Goal: Communication & Community: Answer question/provide support

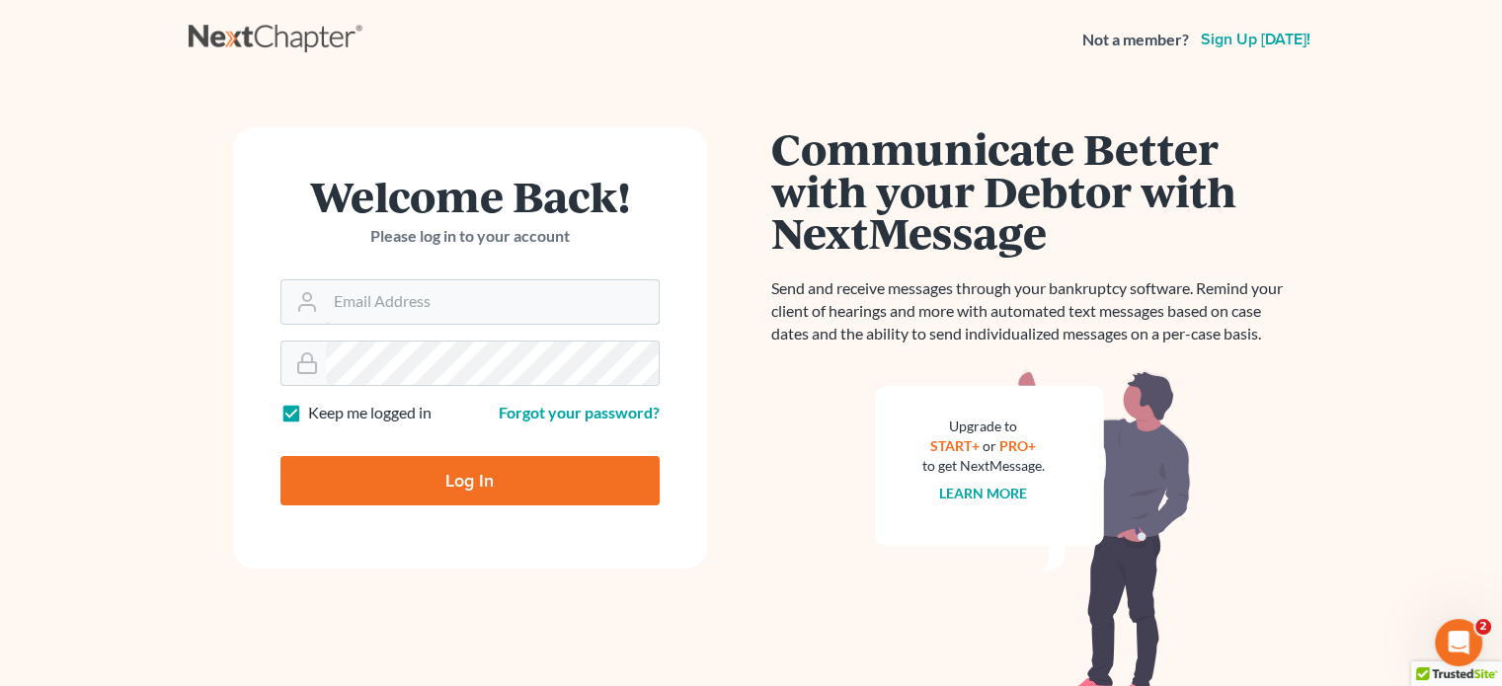
type input "[PERSON_NAME][EMAIL_ADDRESS][DOMAIN_NAME]"
click at [505, 465] on input "Log In" at bounding box center [469, 480] width 379 height 49
type input "Thinking..."
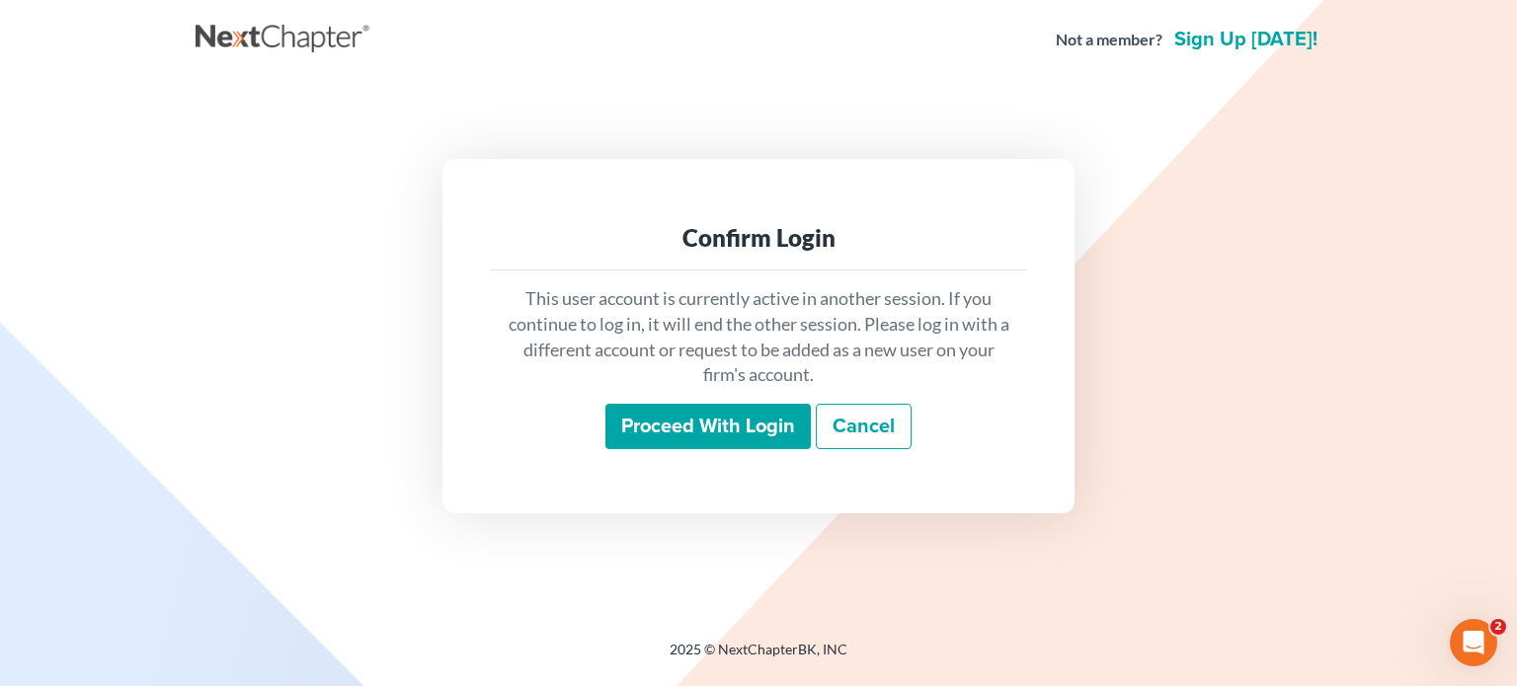
click at [764, 450] on div "This user account is currently active in another session. If you continue to lo…" at bounding box center [758, 368] width 537 height 195
click at [761, 445] on input "Proceed with login" at bounding box center [707, 426] width 205 height 45
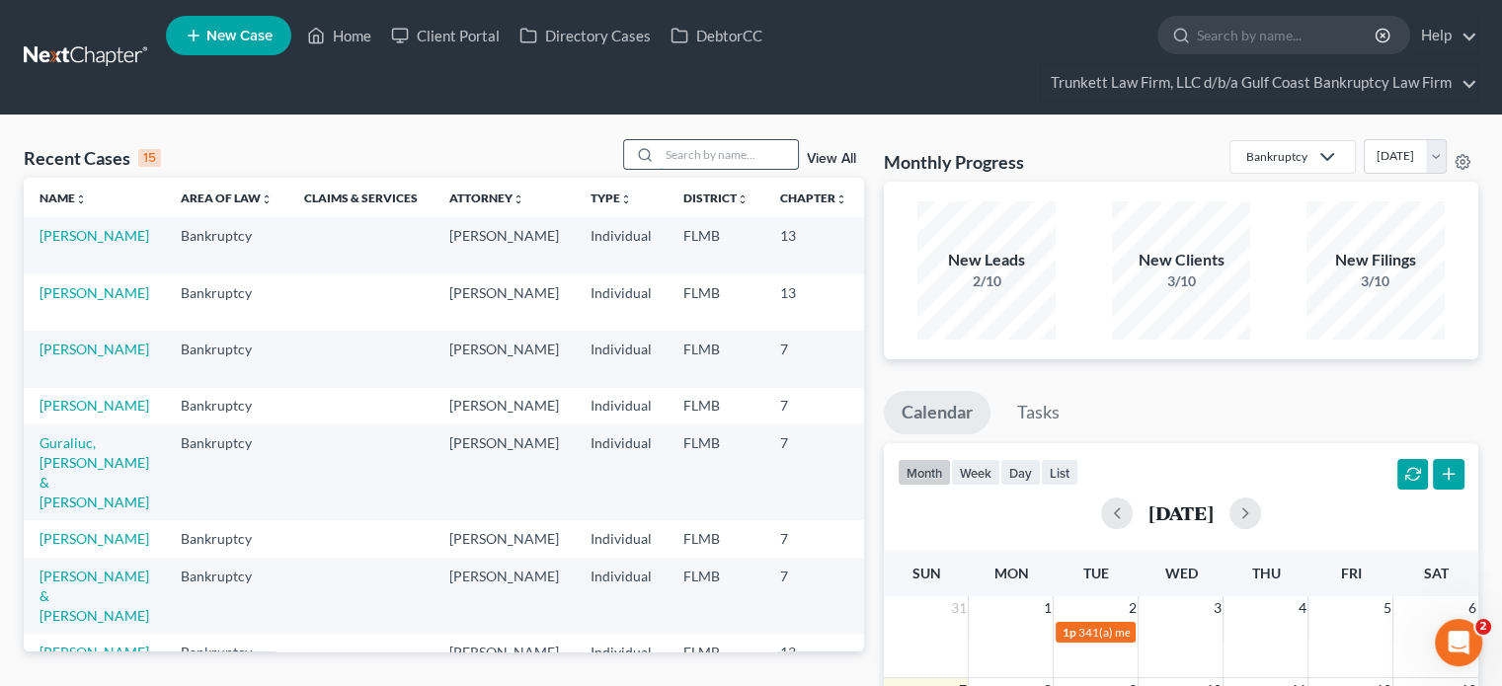
click at [691, 151] on input "search" at bounding box center [729, 154] width 138 height 29
type input "rose"
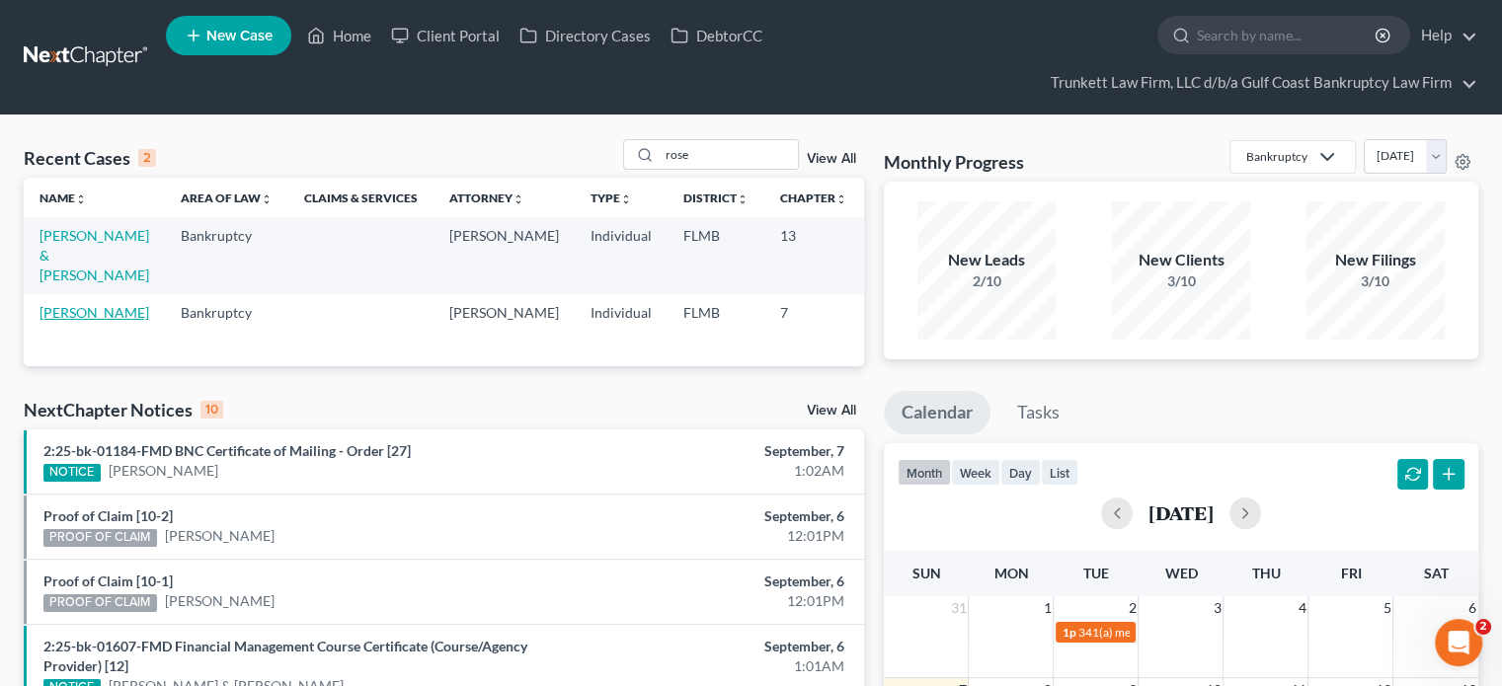
click at [55, 307] on link "[PERSON_NAME]" at bounding box center [94, 312] width 110 height 17
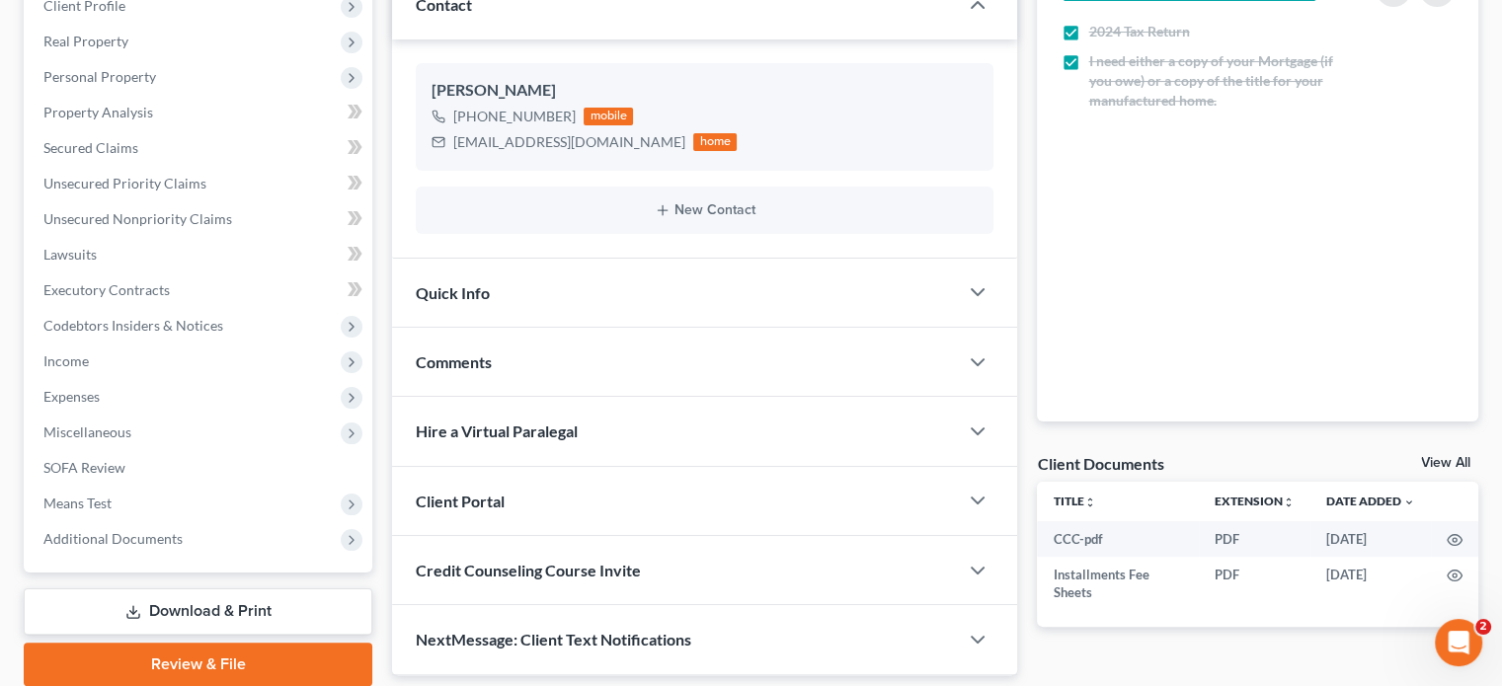
scroll to position [396, 0]
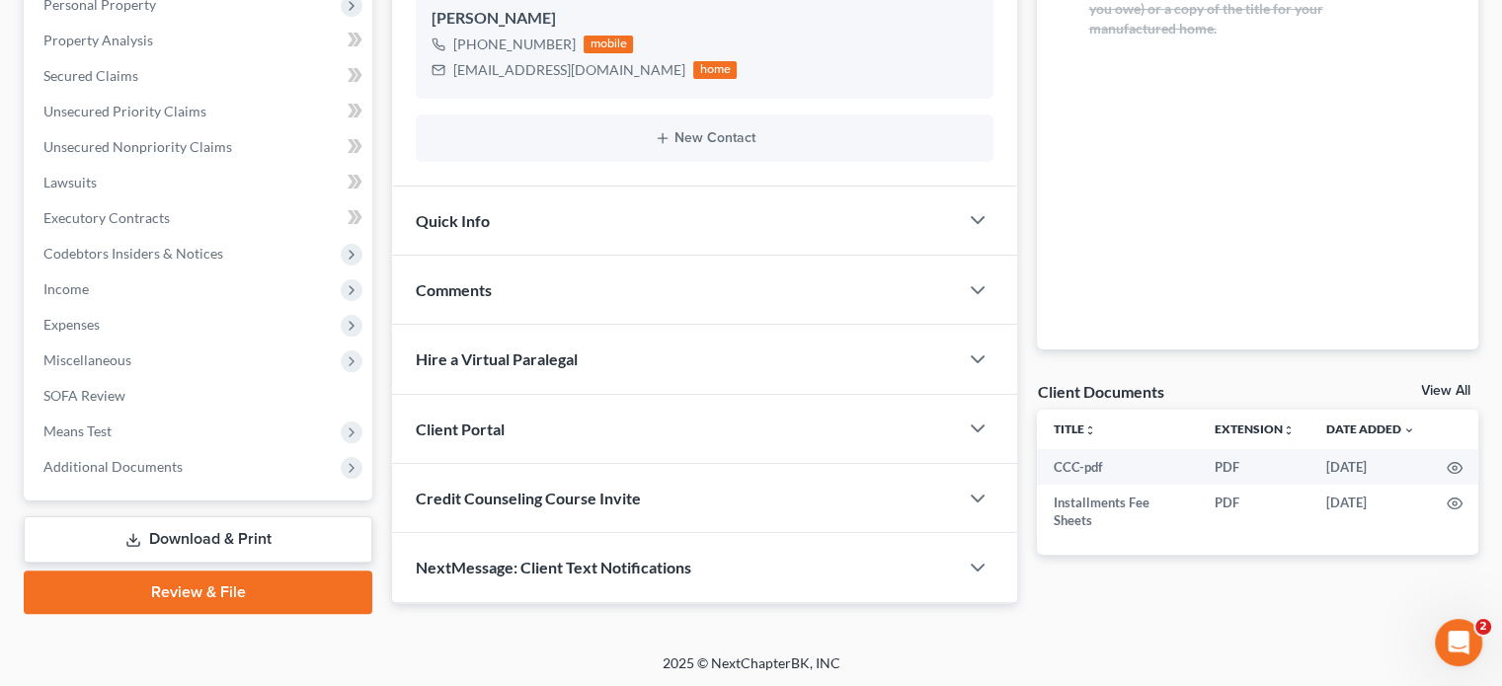
click at [728, 548] on div "NextMessage: Client Text Notifications" at bounding box center [675, 567] width 566 height 68
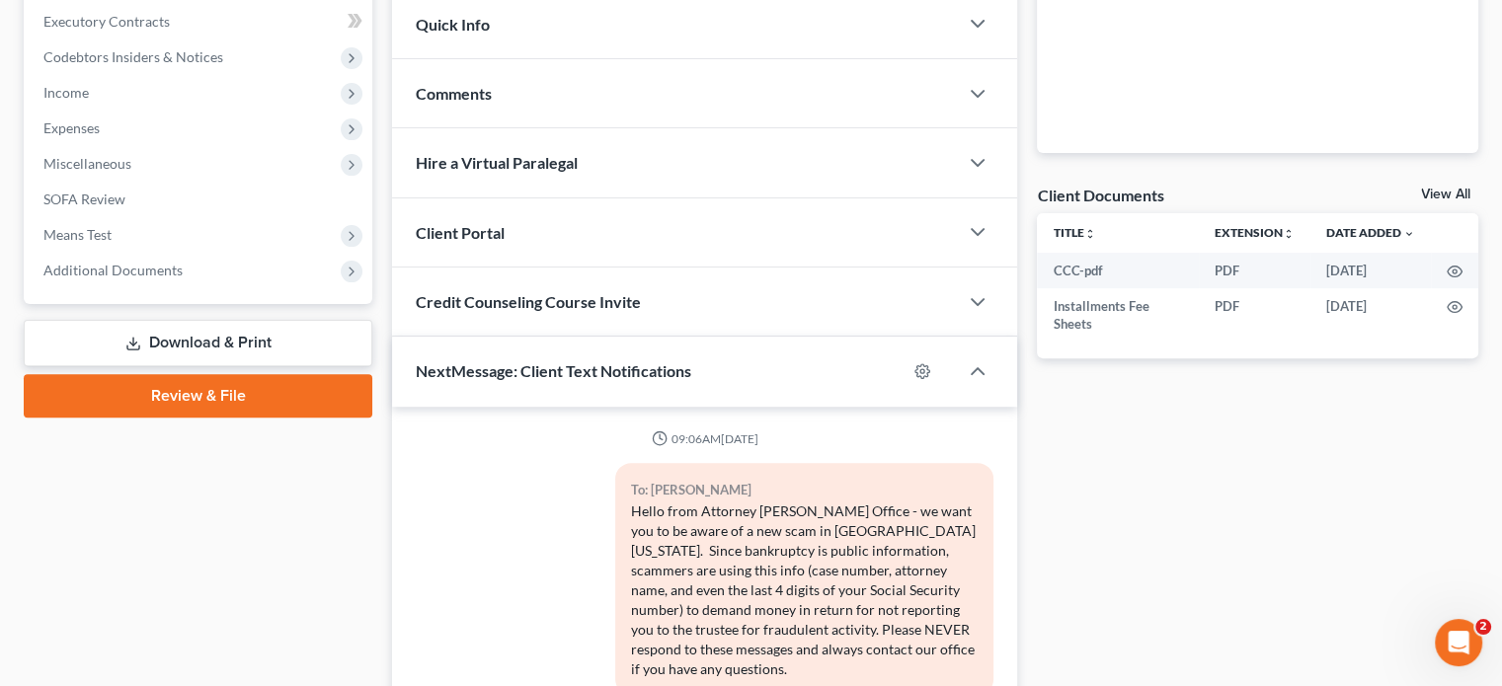
scroll to position [590, 0]
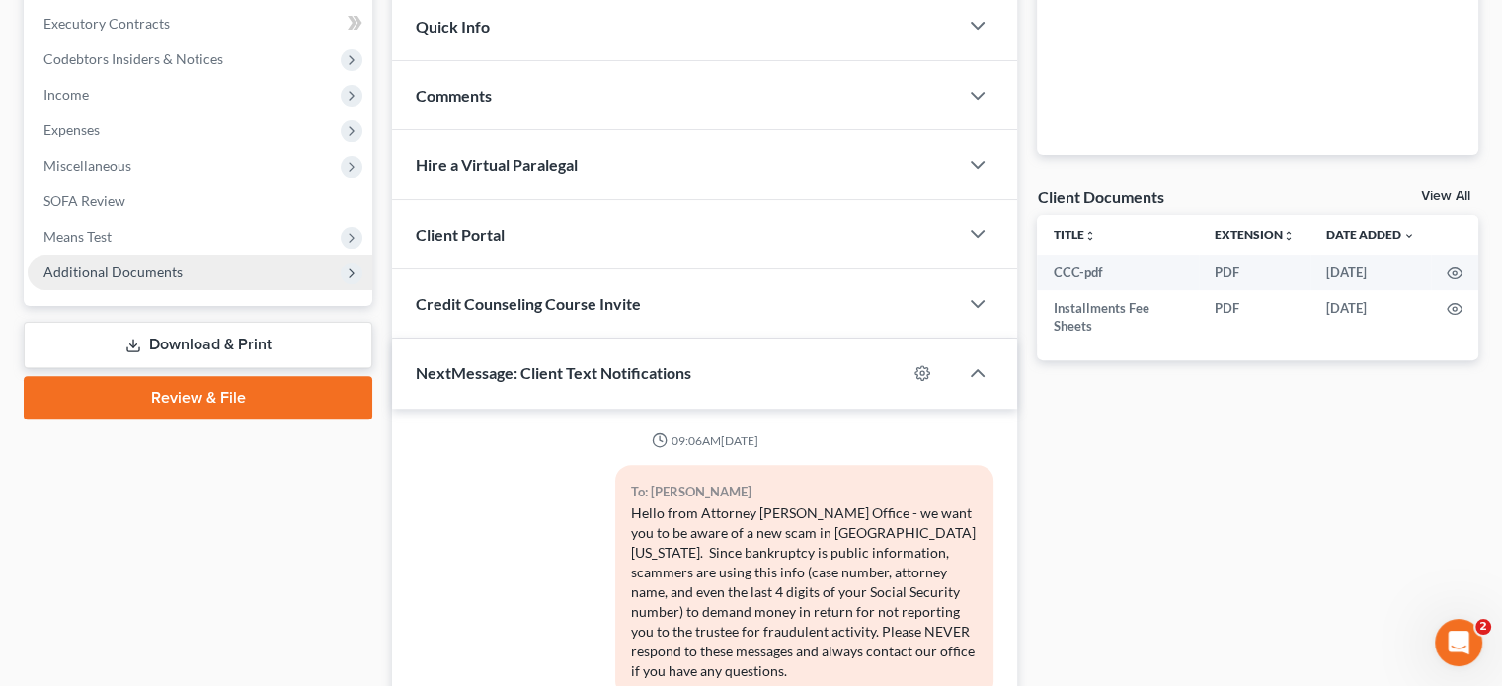
click at [185, 264] on span "Additional Documents" at bounding box center [200, 273] width 345 height 36
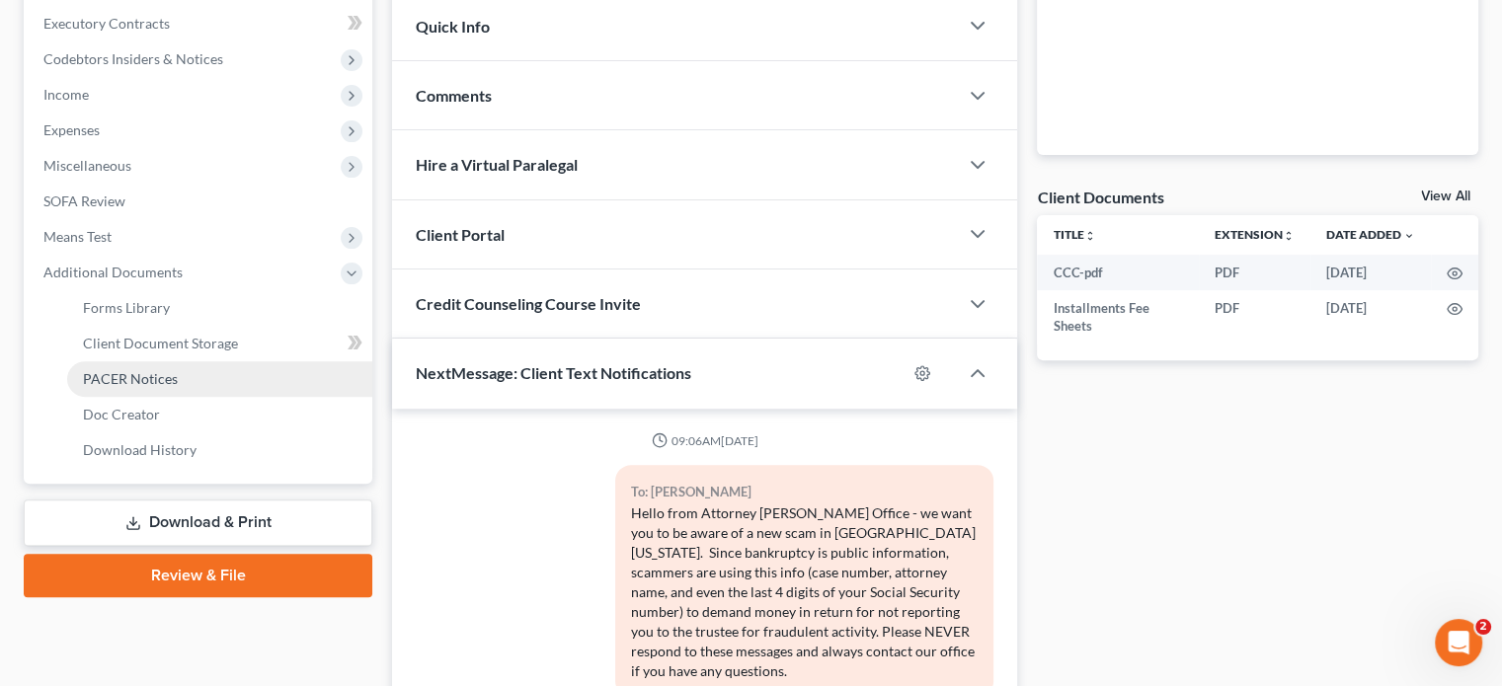
click at [156, 373] on span "PACER Notices" at bounding box center [130, 378] width 95 height 17
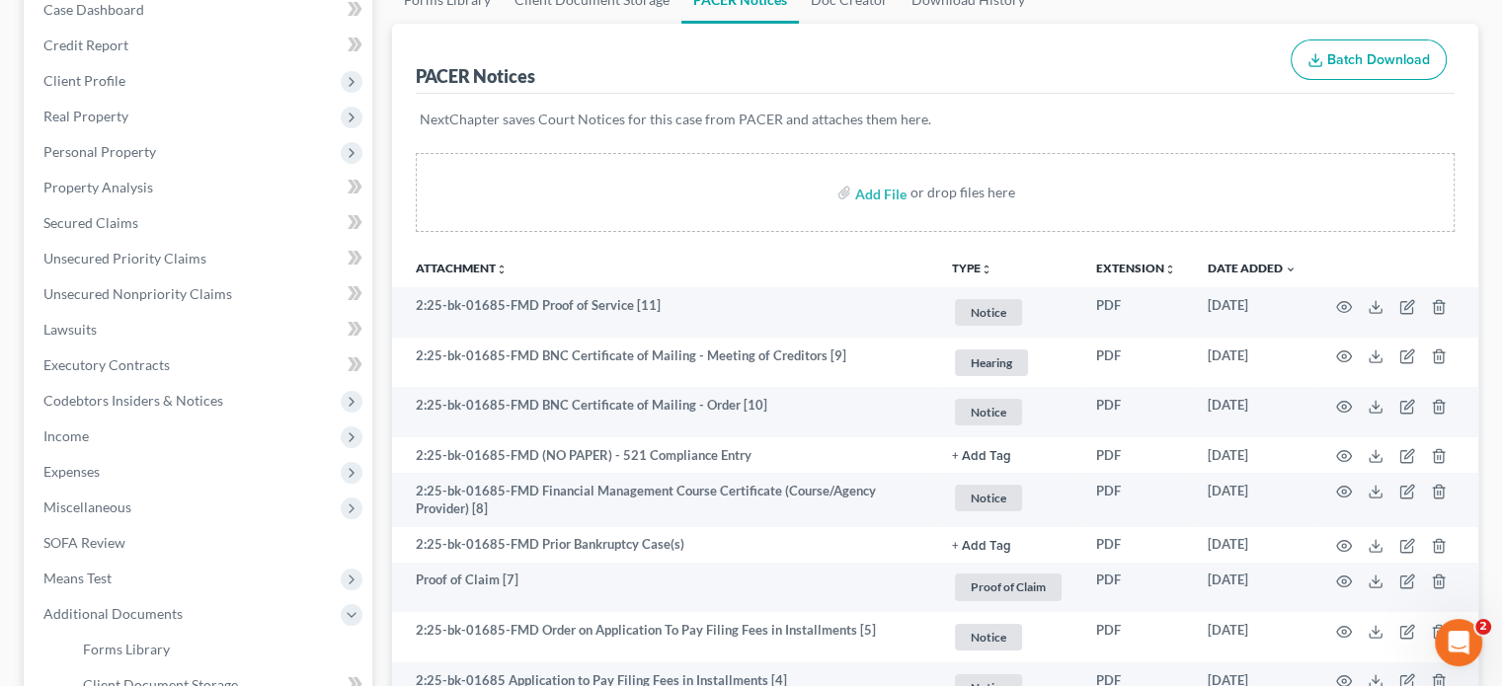
scroll to position [255, 0]
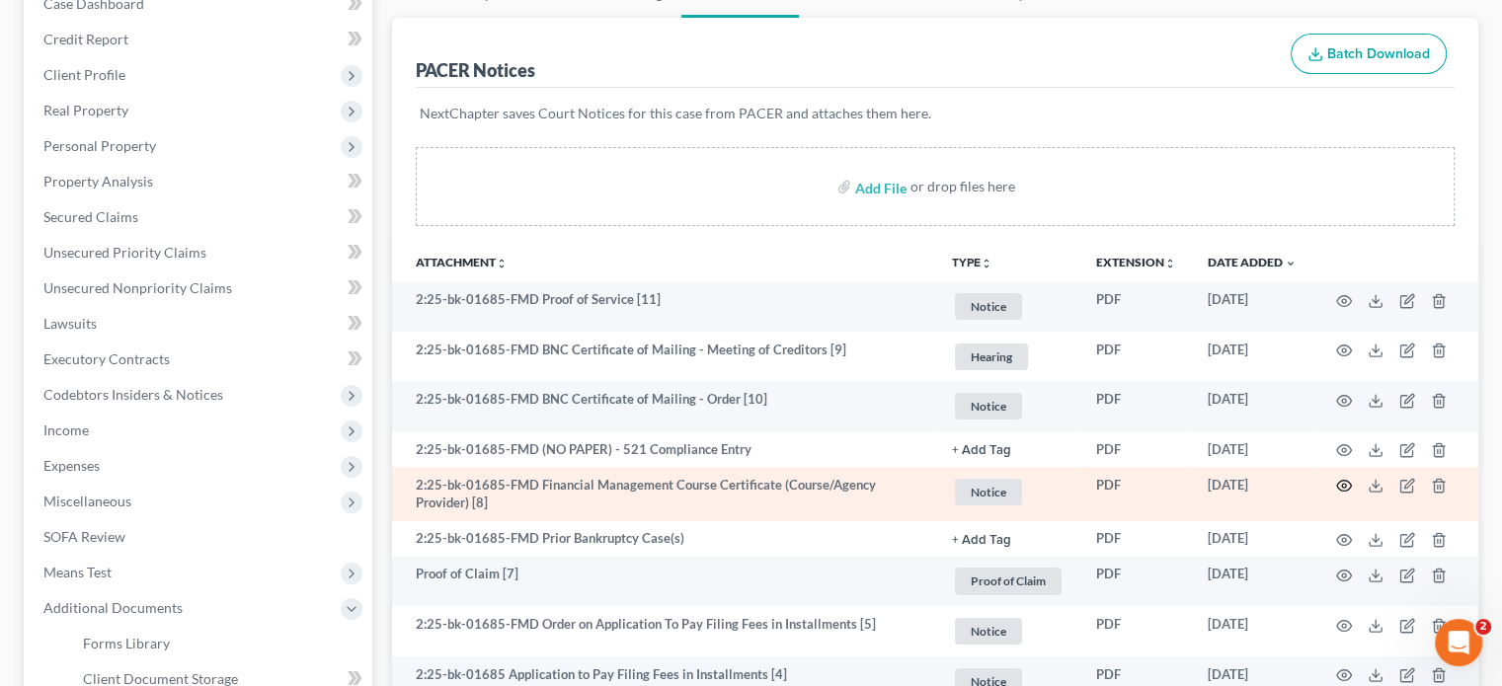
click at [1339, 484] on icon "button" at bounding box center [1344, 486] width 16 height 16
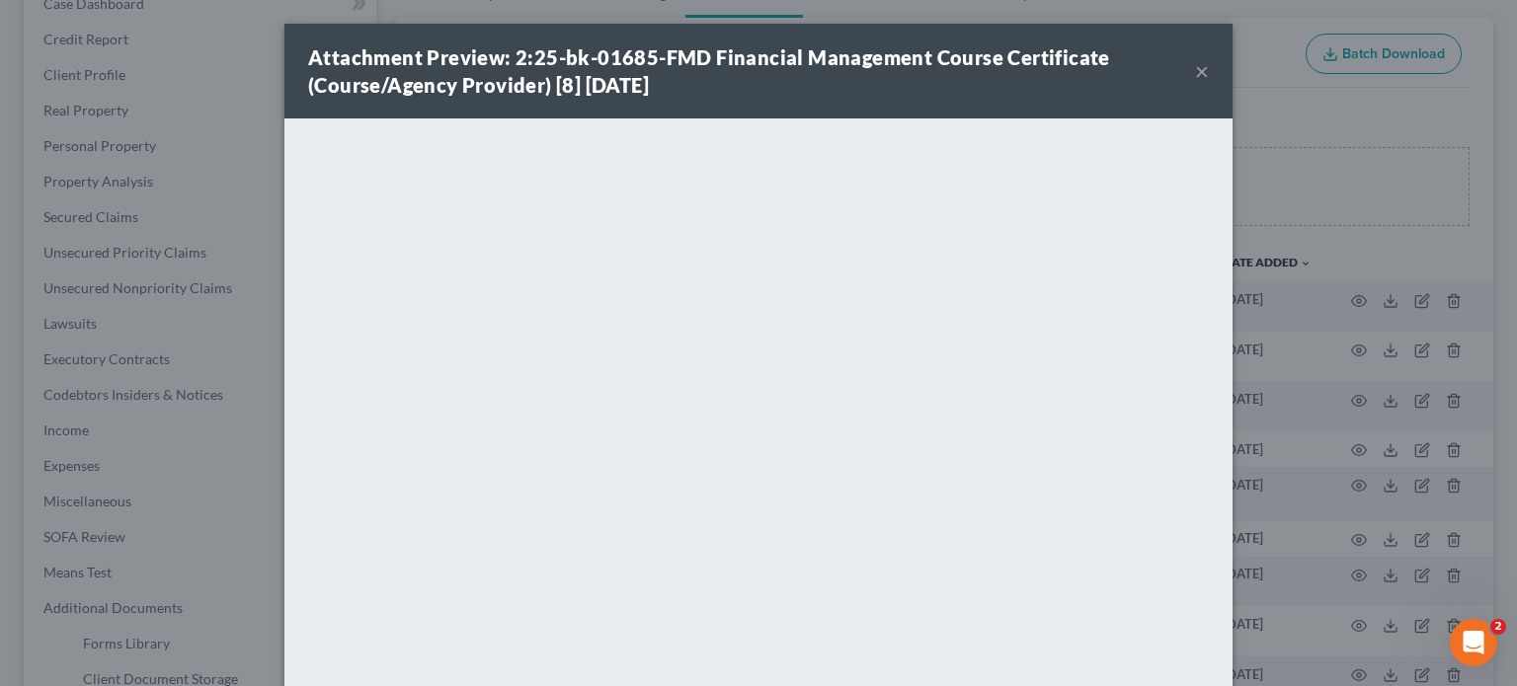
click at [1195, 77] on button "×" at bounding box center [1202, 71] width 14 height 24
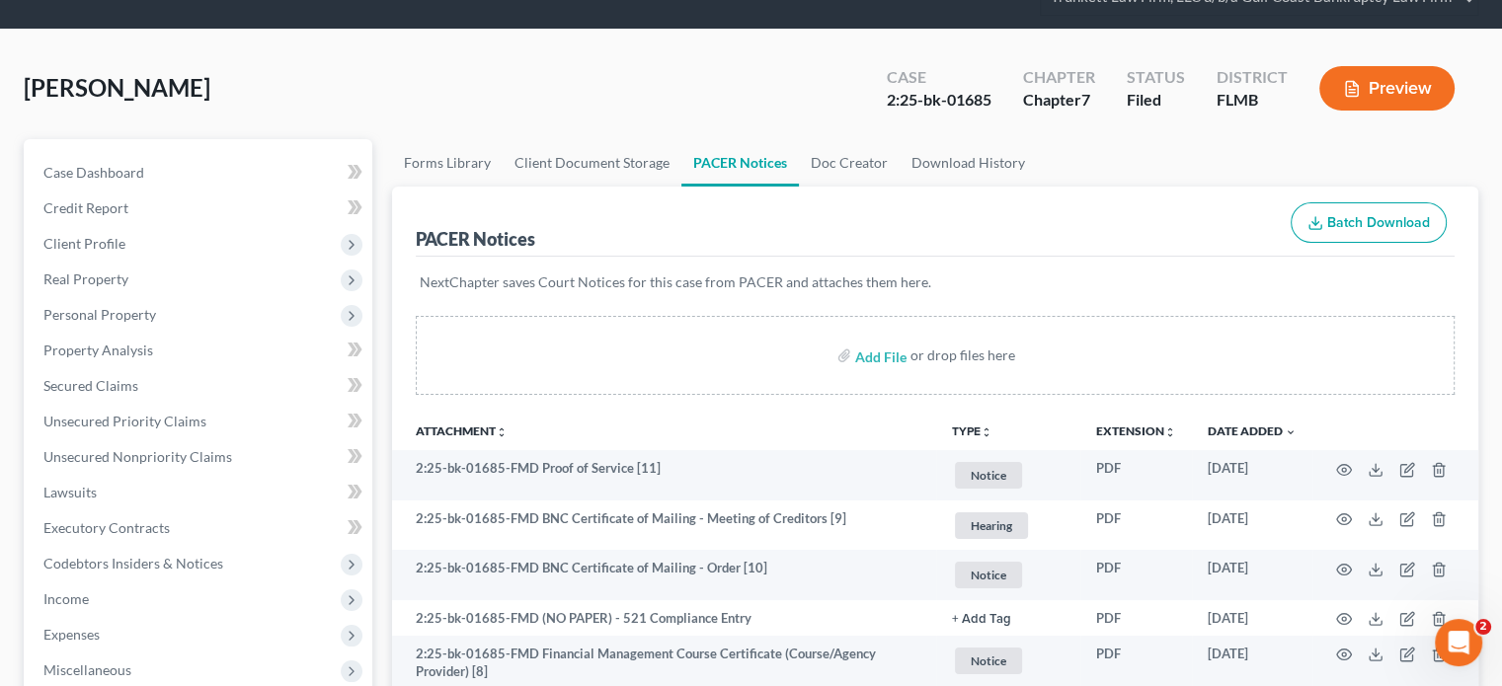
scroll to position [63, 0]
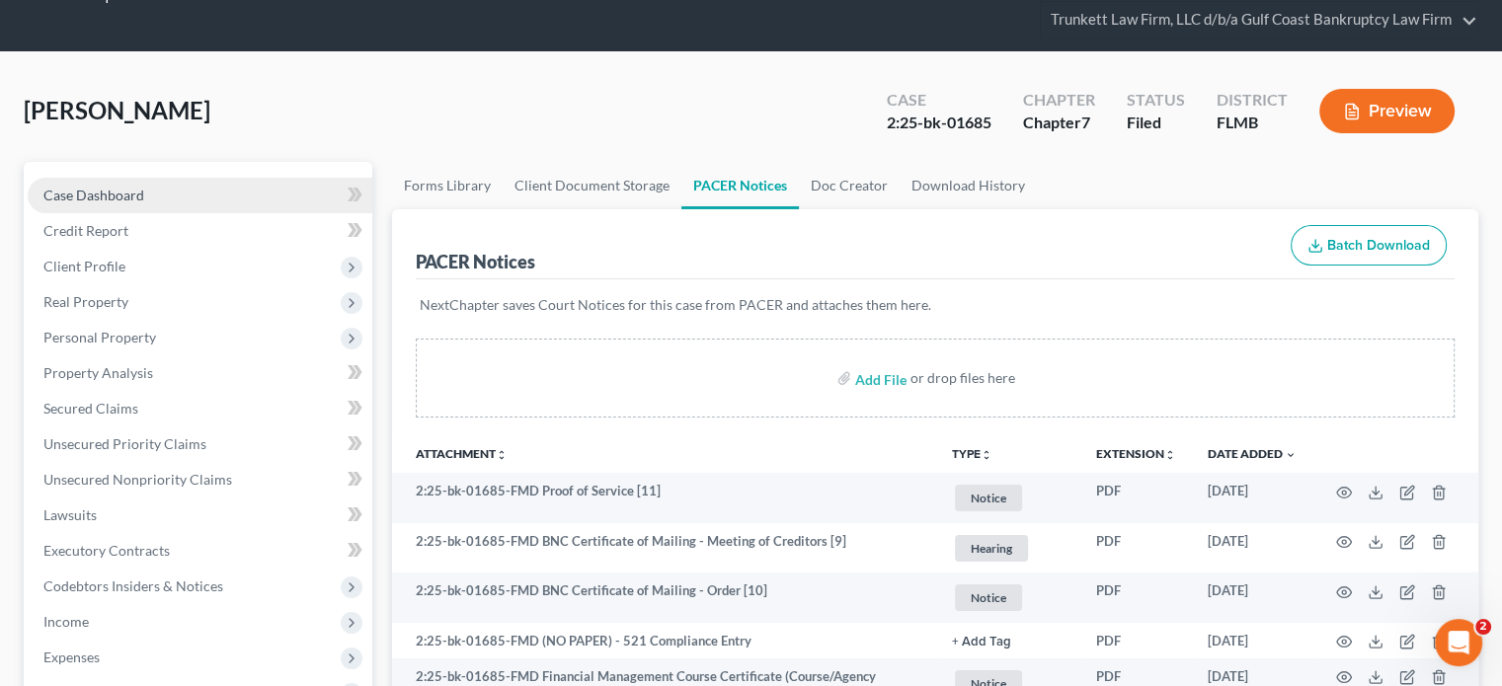
click at [197, 186] on link "Case Dashboard" at bounding box center [200, 196] width 345 height 36
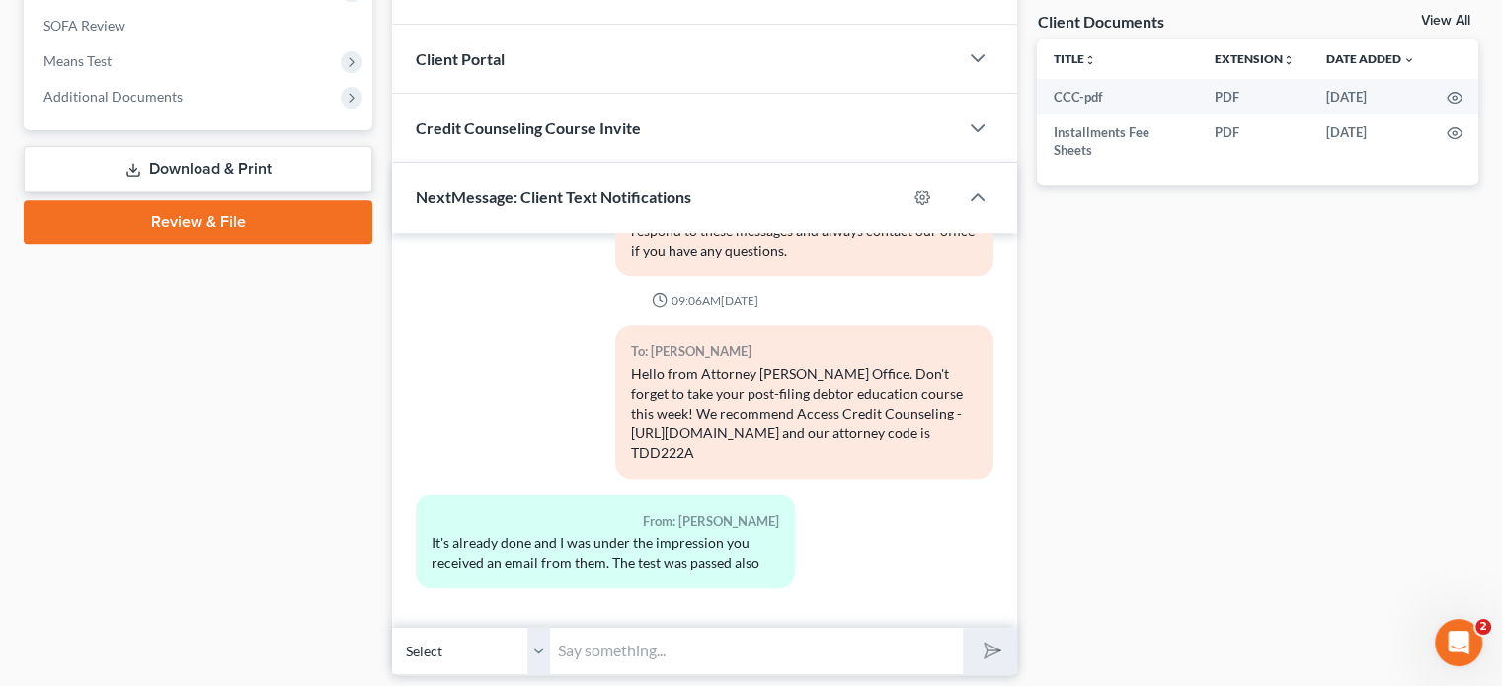
scroll to position [826, 0]
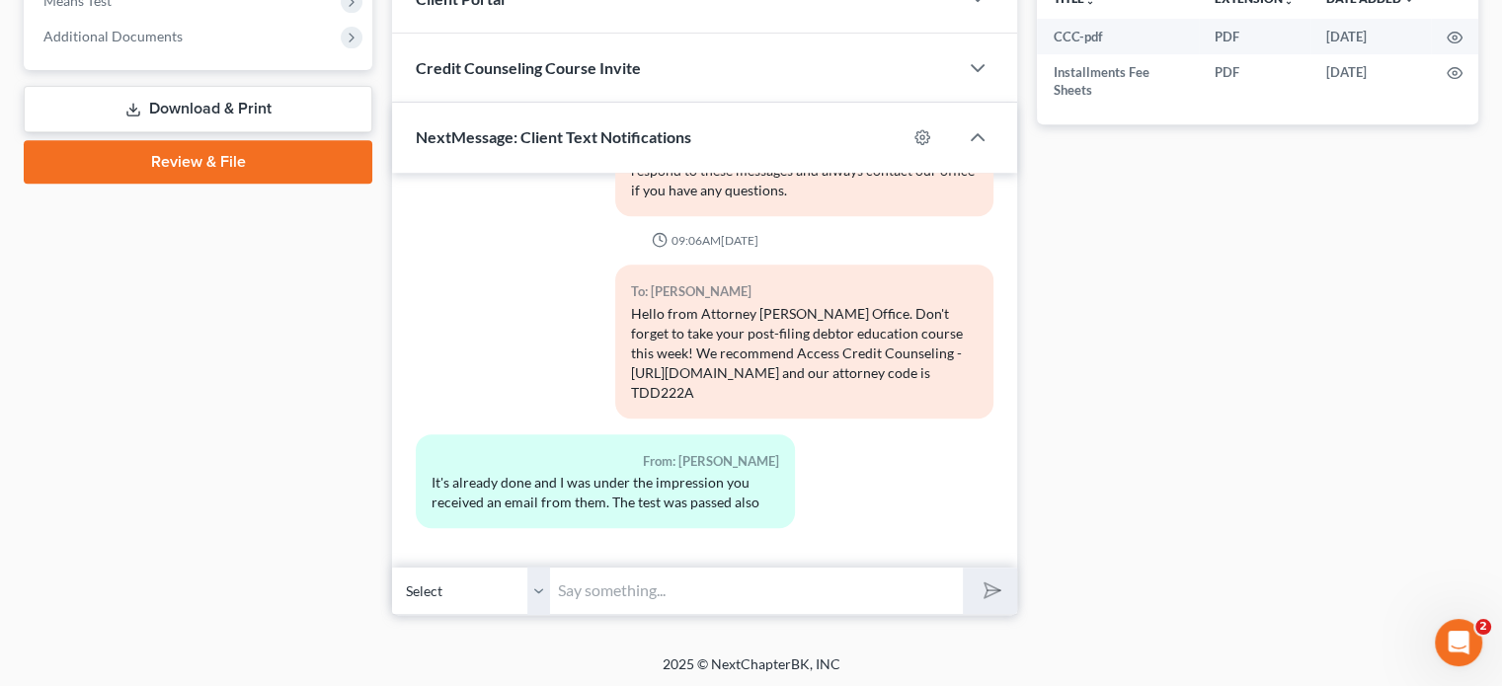
click at [723, 573] on input "text" at bounding box center [756, 591] width 413 height 48
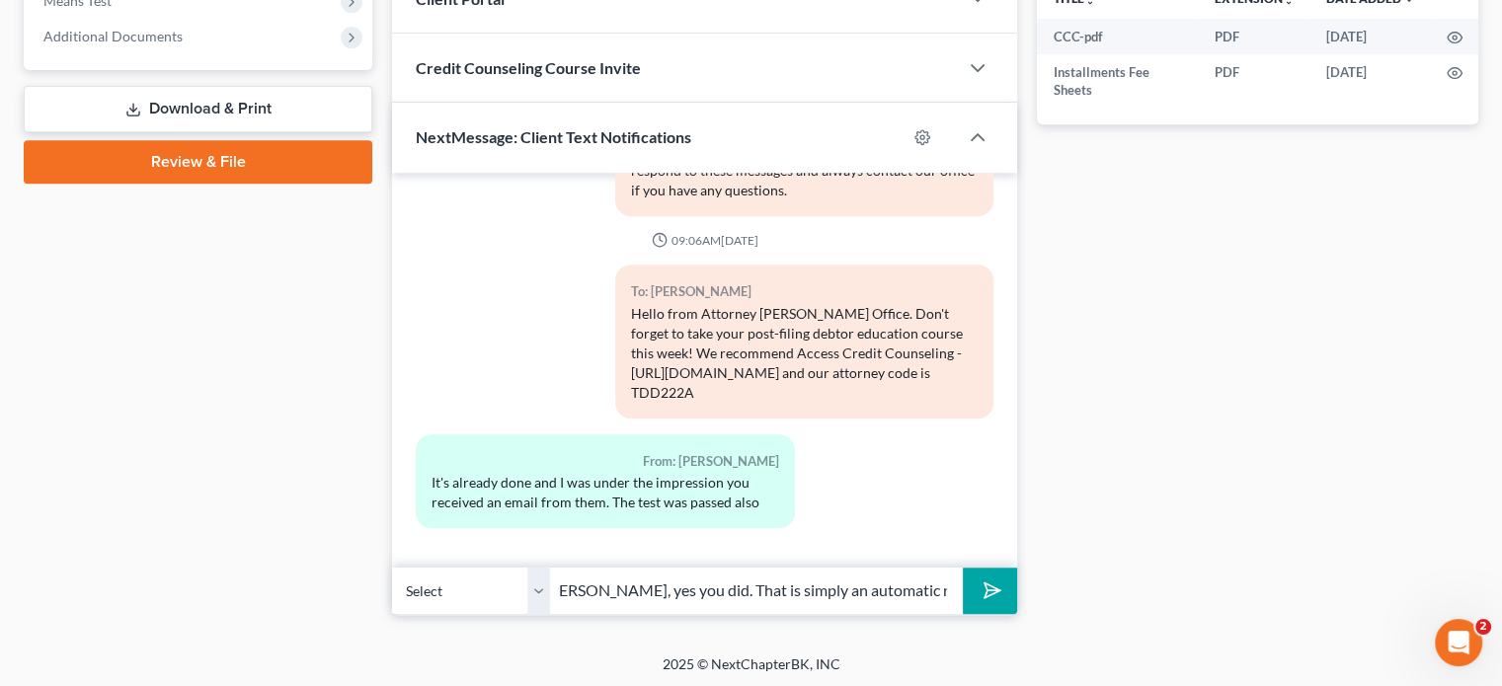
scroll to position [0, 56]
drag, startPoint x: 726, startPoint y: 578, endPoint x: 735, endPoint y: 584, distance: 10.7
click at [735, 584] on input "Hello Mr. Rose, yes you did. That is simply an automatic reminder" at bounding box center [756, 591] width 413 height 48
drag, startPoint x: 824, startPoint y: 583, endPoint x: 968, endPoint y: 583, distance: 143.2
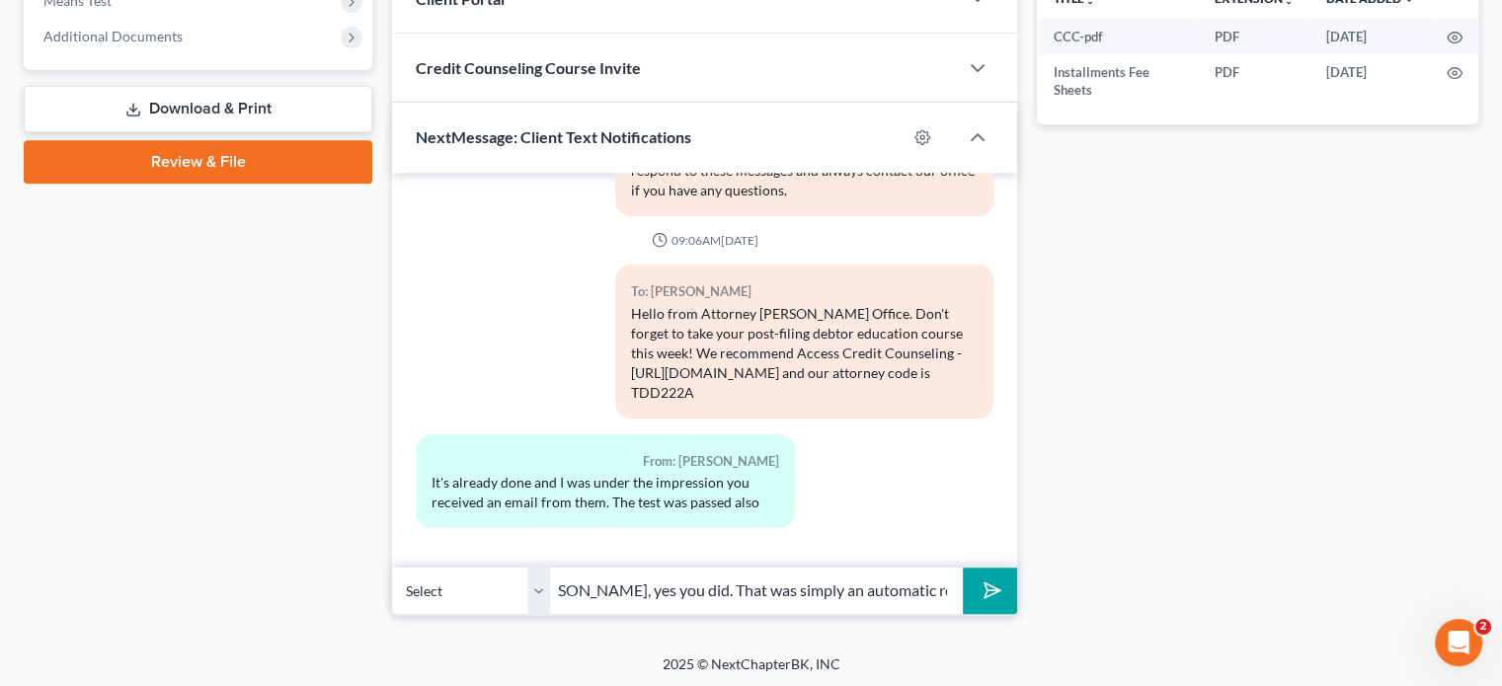
click at [968, 583] on div "Select +1 (732) 966-5352 - Robert Rose Hello Mr. Rose, yes you did. That was si…" at bounding box center [704, 591] width 625 height 46
click at [937, 585] on input "Hello Mr. Rose, yes you did. That was simply an automatic reminder" at bounding box center [756, 591] width 413 height 48
click at [941, 585] on input "Hello Mr. Rose, yes you did. That was simply an automatic reminder" at bounding box center [756, 591] width 413 height 48
drag, startPoint x: 667, startPoint y: 592, endPoint x: 452, endPoint y: 603, distance: 215.5
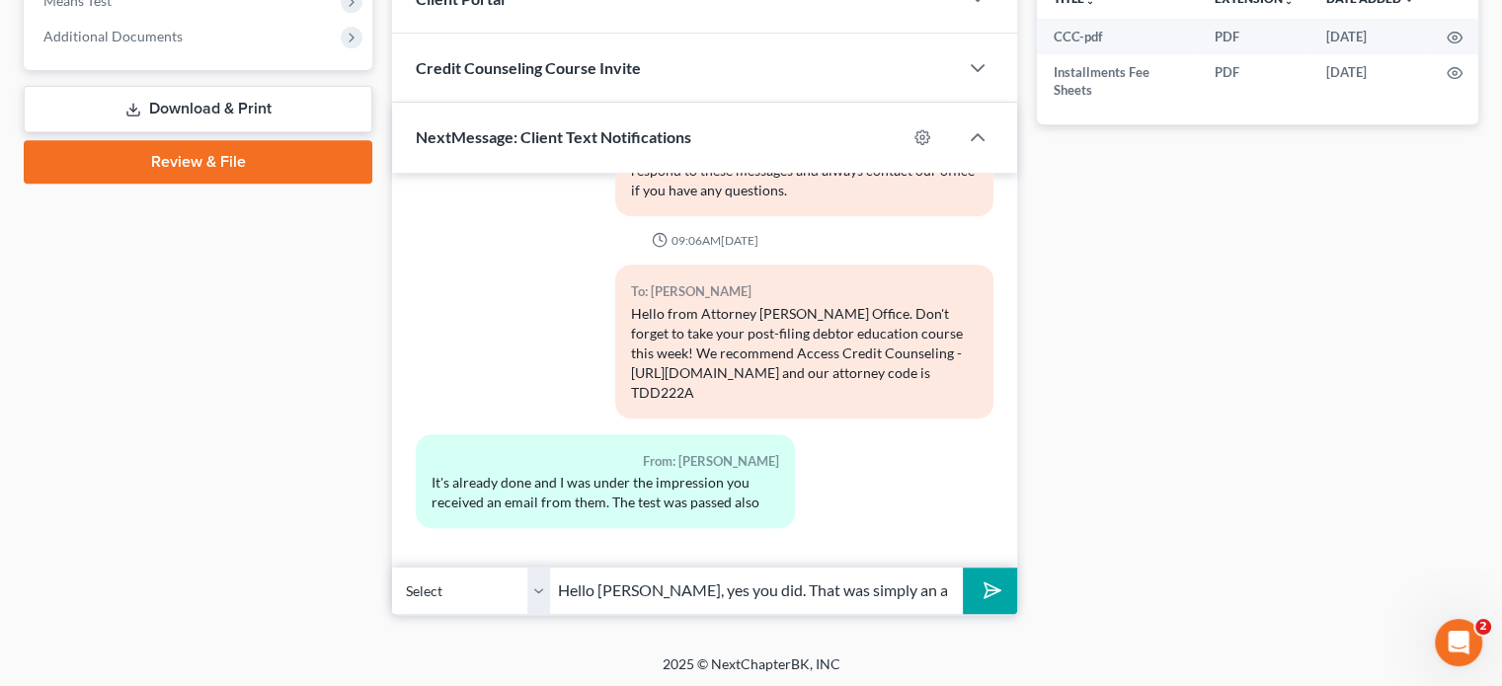
click at [452, 603] on div "Select +1 (732) 966-5352 - Robert Rose Hello Mr. Rose, yes you did. That was si…" at bounding box center [704, 591] width 625 height 46
click at [815, 577] on input "Hello Mr. Rose, yes you did. That was simply an automatic reminder." at bounding box center [756, 591] width 413 height 48
drag, startPoint x: 815, startPoint y: 577, endPoint x: 979, endPoint y: 576, distance: 164.9
click at [979, 576] on div "Select +1 (732) 966-5352 - Robert Rose Hello Mr. Rose, yes you did. That was si…" at bounding box center [704, 591] width 625 height 46
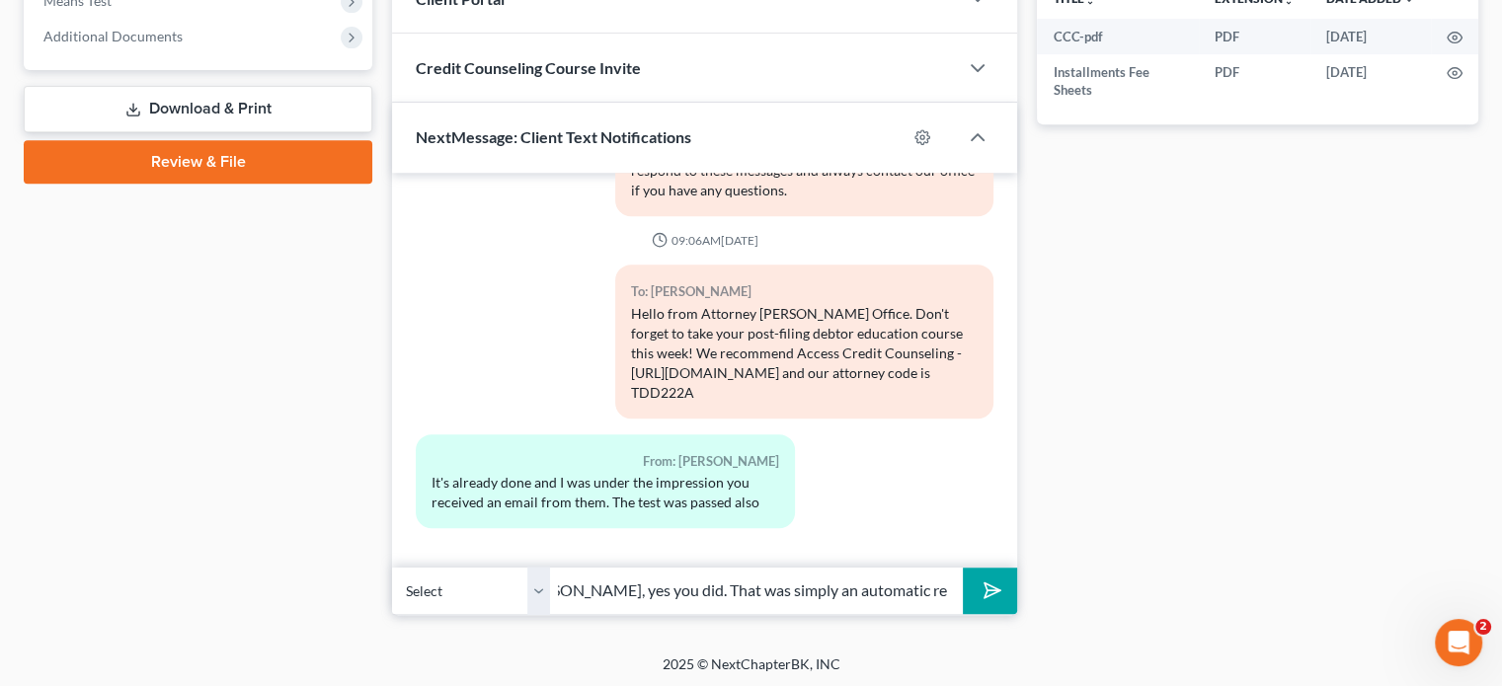
click at [921, 579] on input "Hello Mr. Rose, yes you did. That was simply an automatic reminder." at bounding box center [756, 591] width 413 height 48
click at [935, 584] on input "Hello Mr. Rose, yes you did. That was simply an automatic reminder." at bounding box center [756, 591] width 413 height 48
click at [941, 584] on input "Hello Mr. Rose, yes you did. That was simply an automatic reminder." at bounding box center [756, 591] width 413 height 48
drag, startPoint x: 687, startPoint y: 581, endPoint x: 1001, endPoint y: 651, distance: 321.7
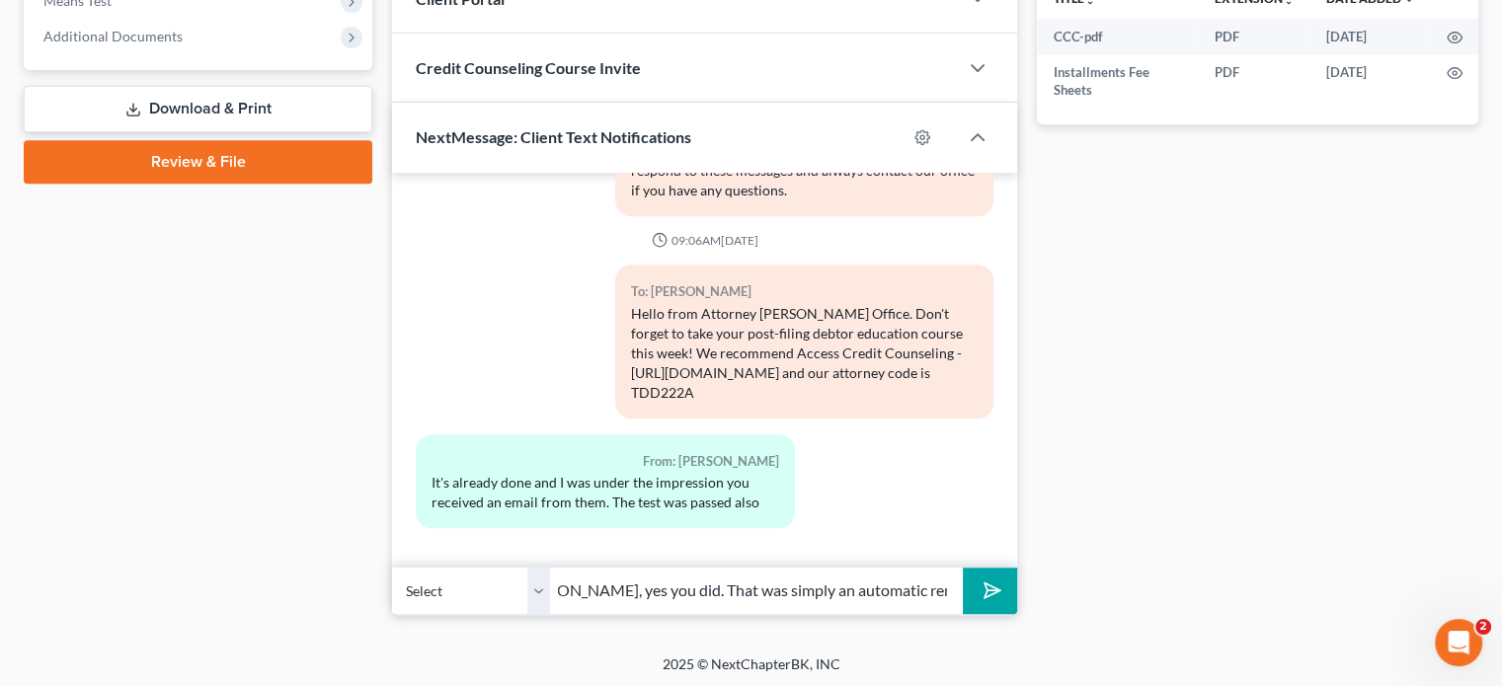
click at [944, 585] on input "Hello Mr. Rose, yes you did. That was simply an automatic reminder." at bounding box center [756, 591] width 413 height 48
type input "Hello Mr. Rose, yes you did. That was simply an automatic reminder. Our office …"
click at [986, 597] on icon "submit" at bounding box center [988, 591] width 28 height 28
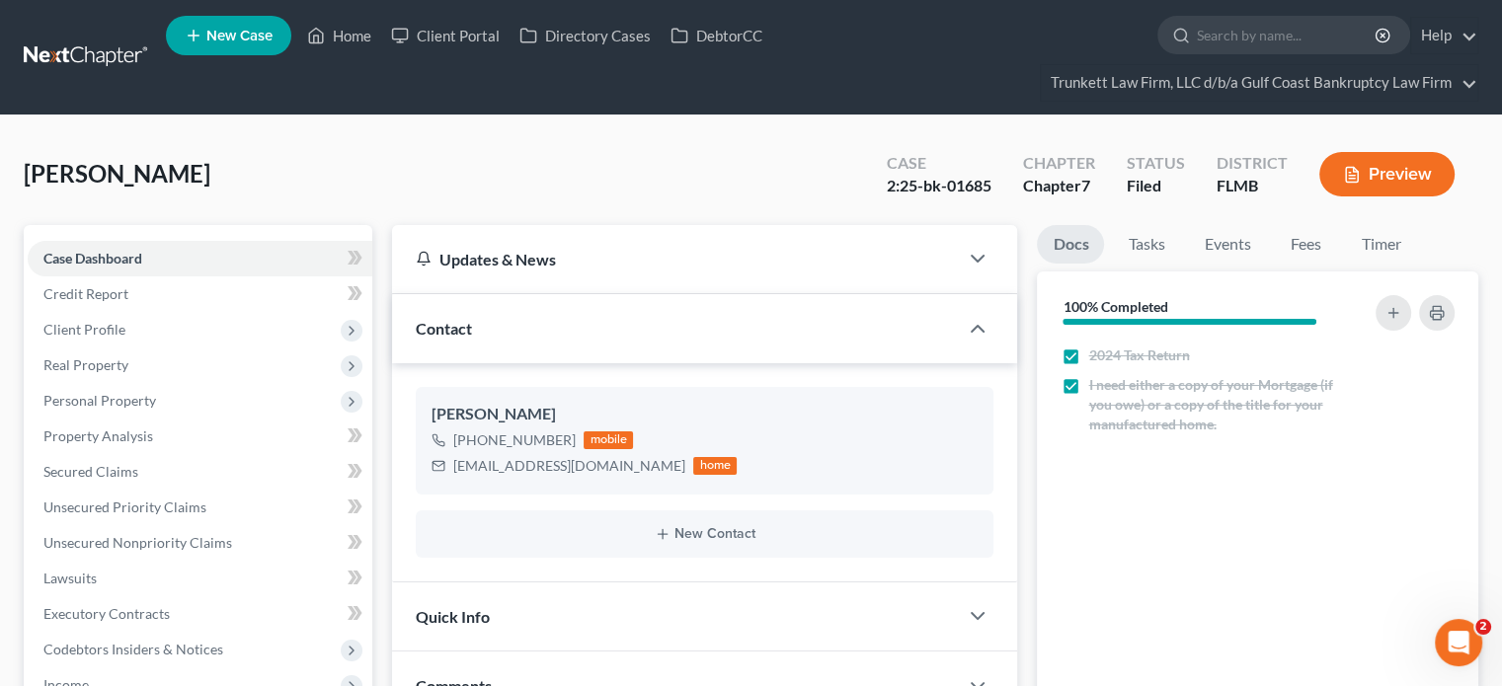
scroll to position [0, 0]
click at [127, 50] on link at bounding box center [87, 57] width 126 height 36
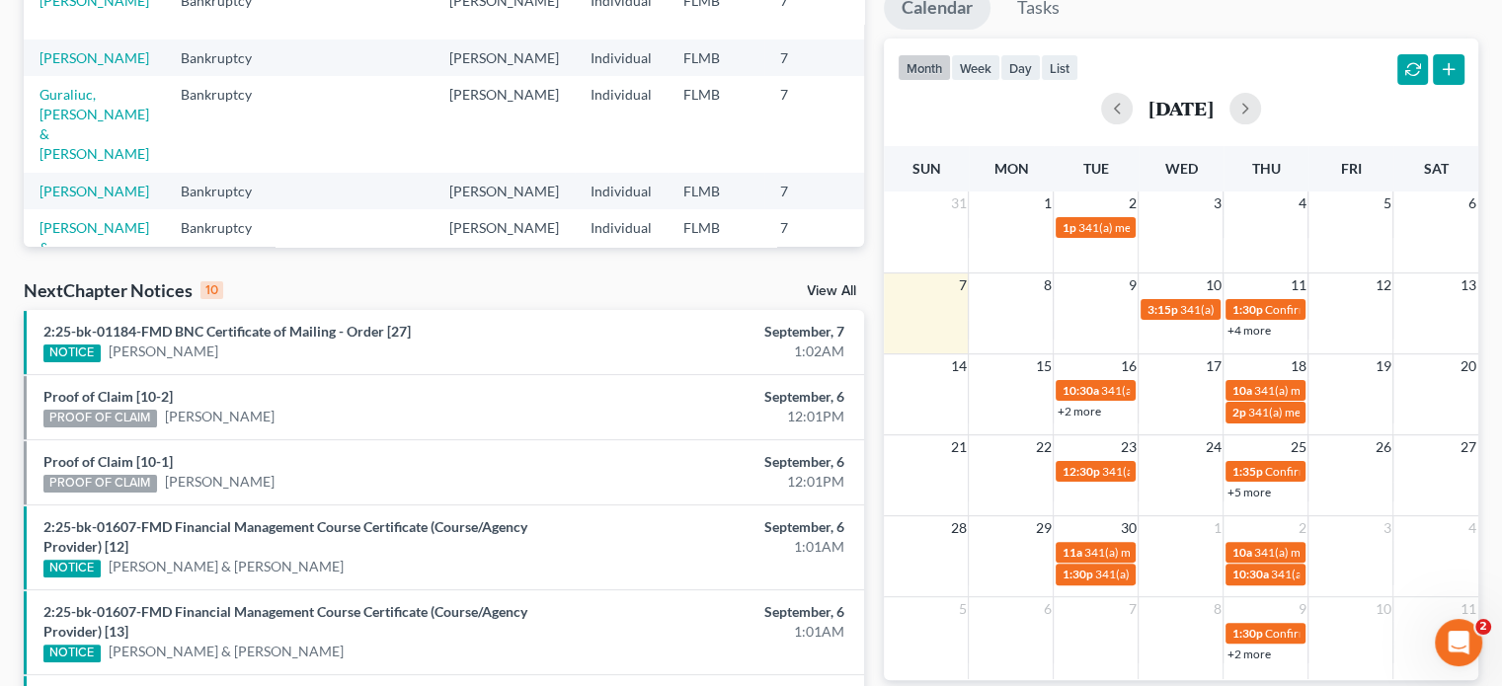
scroll to position [409, 0]
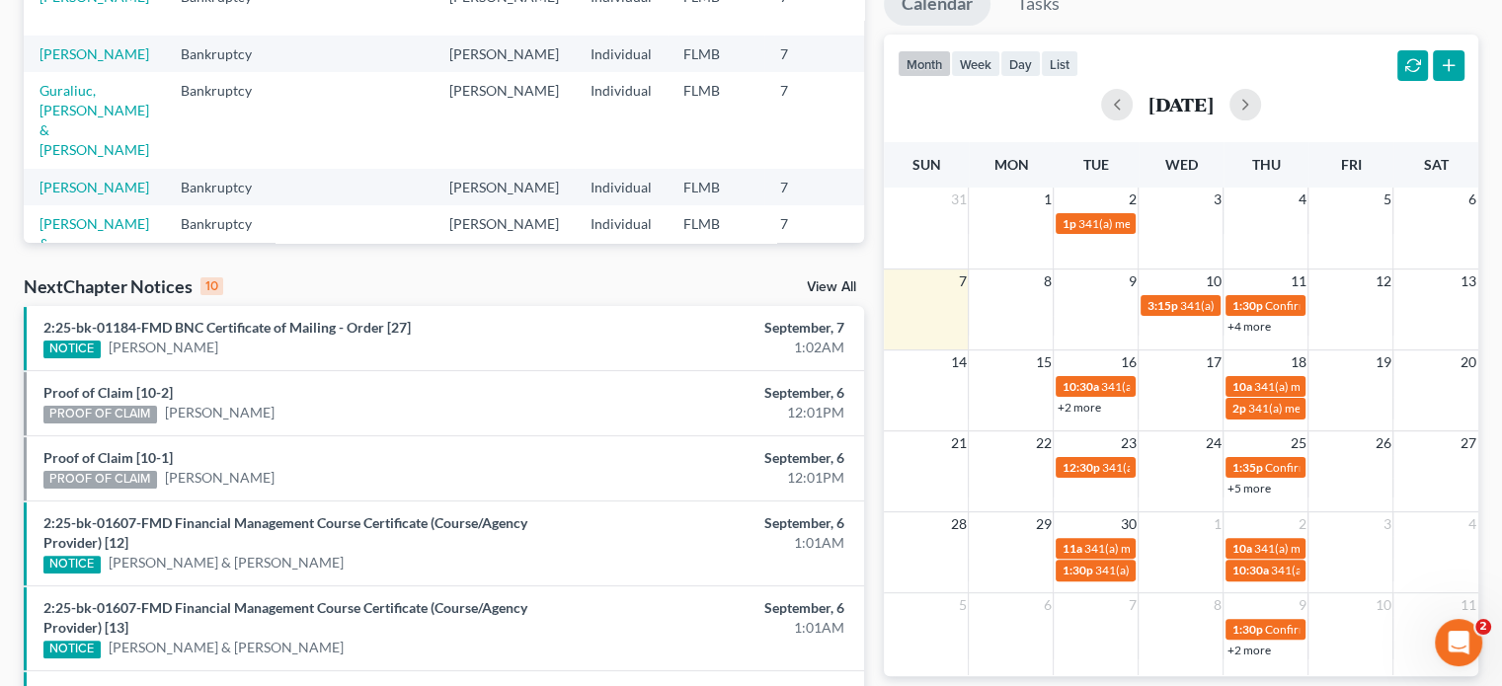
click at [1088, 409] on link "+2 more" at bounding box center [1077, 407] width 43 height 15
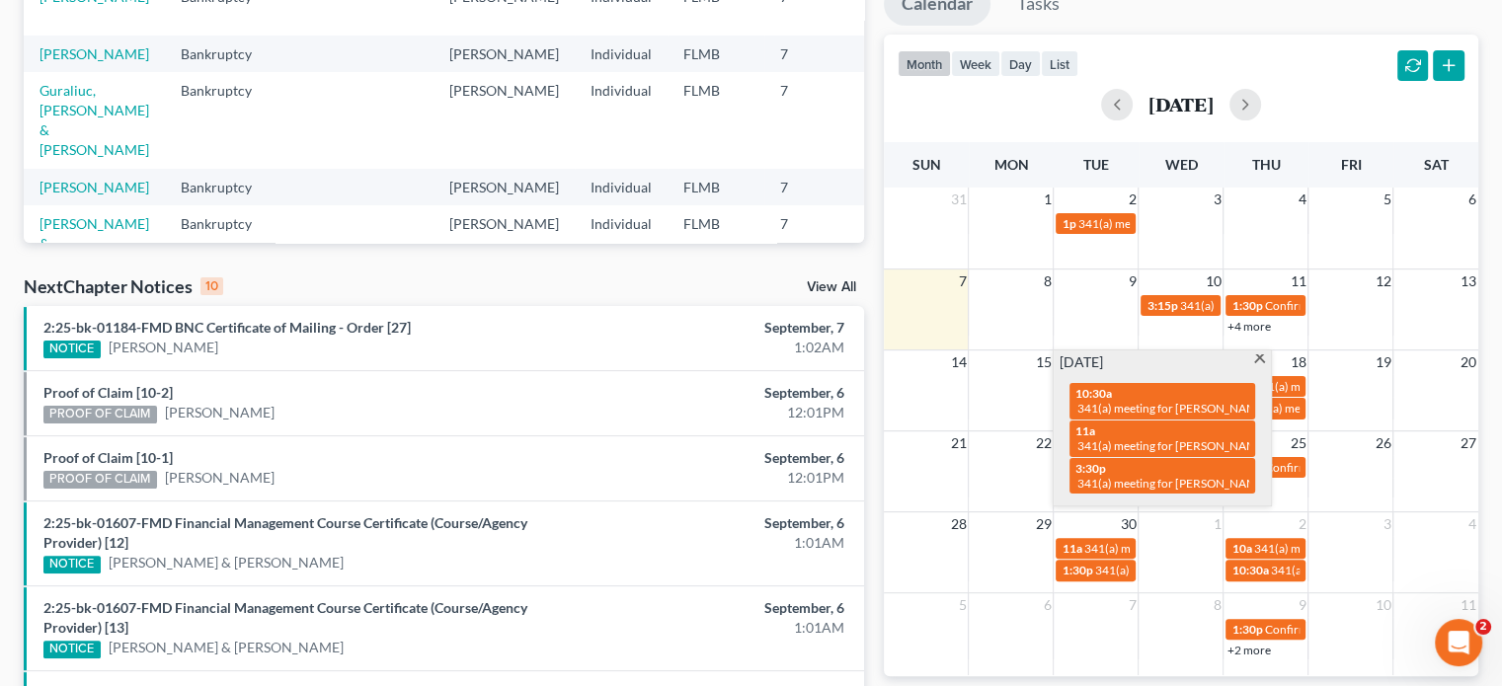
scroll to position [0, 0]
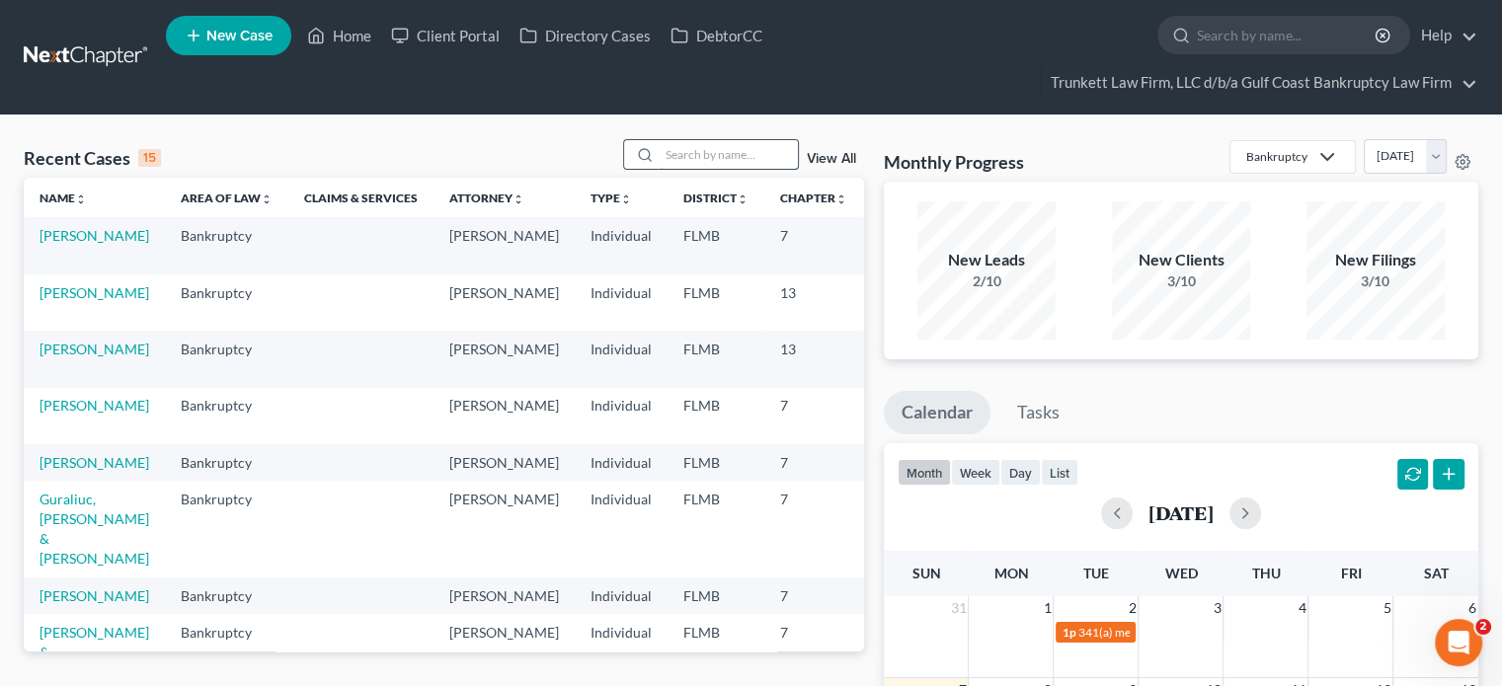
click at [742, 165] on input "search" at bounding box center [729, 154] width 138 height 29
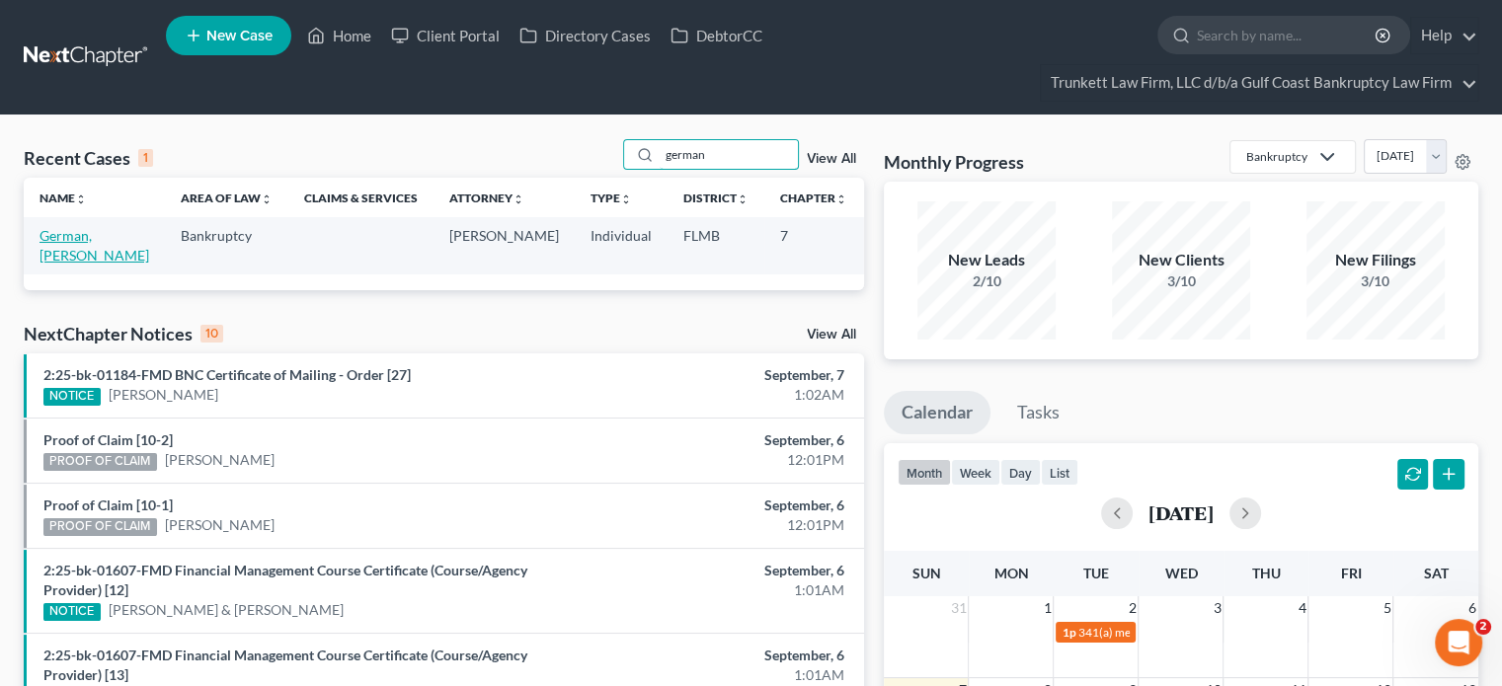
type input "german"
click at [59, 227] on link "German, Barbara" at bounding box center [94, 245] width 110 height 37
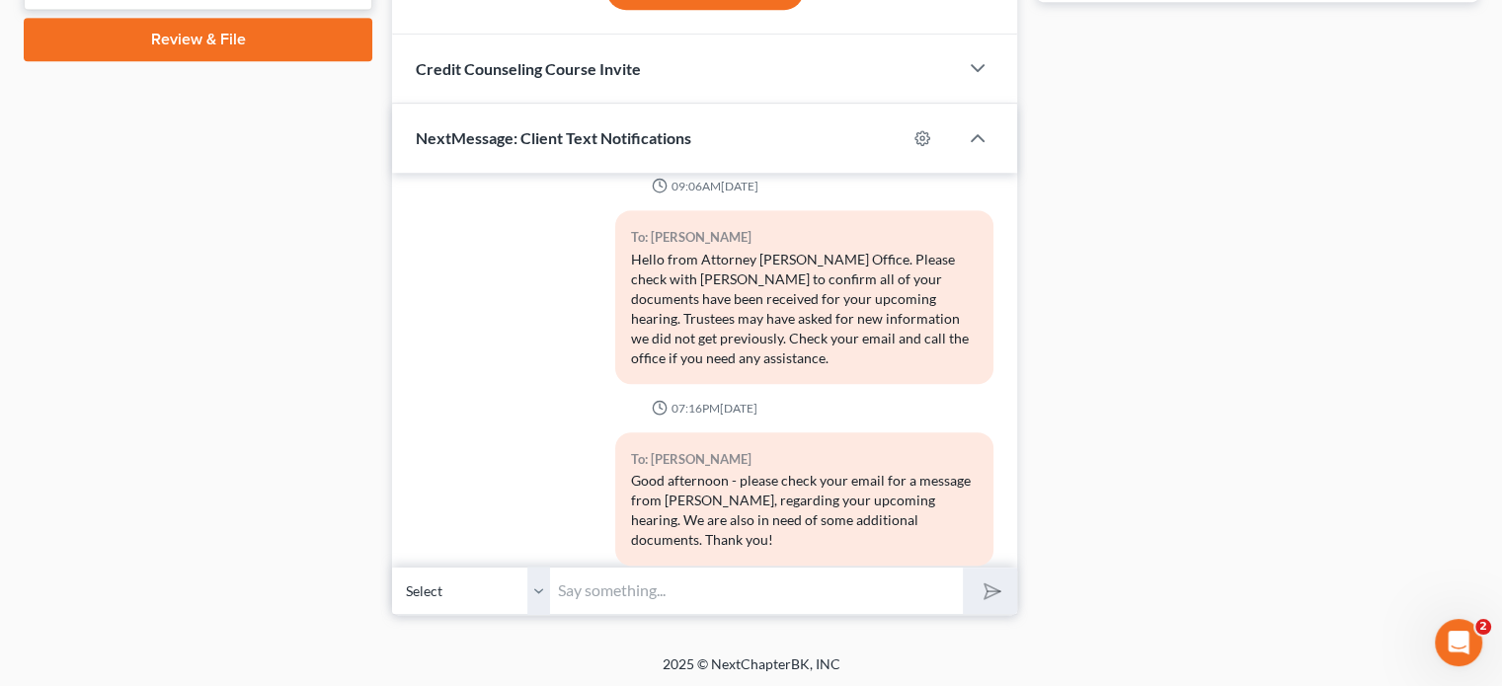
scroll to position [1217, 0]
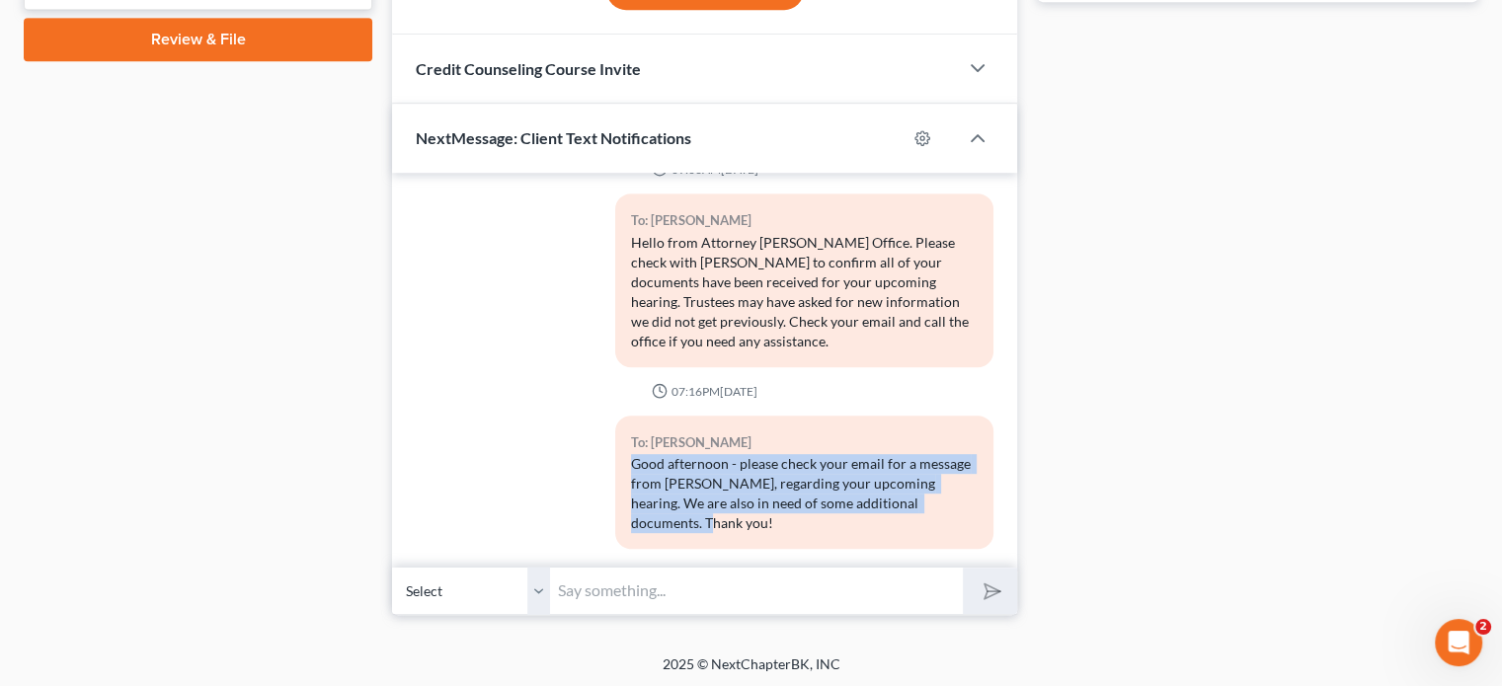
drag, startPoint x: 959, startPoint y: 499, endPoint x: 627, endPoint y: 462, distance: 333.7
click at [631, 462] on div "Good afternoon - please check your email for a message from Kate, regarding you…" at bounding box center [804, 493] width 347 height 79
copy div "Good afternoon - please check your email for a message from Kate, regarding you…"
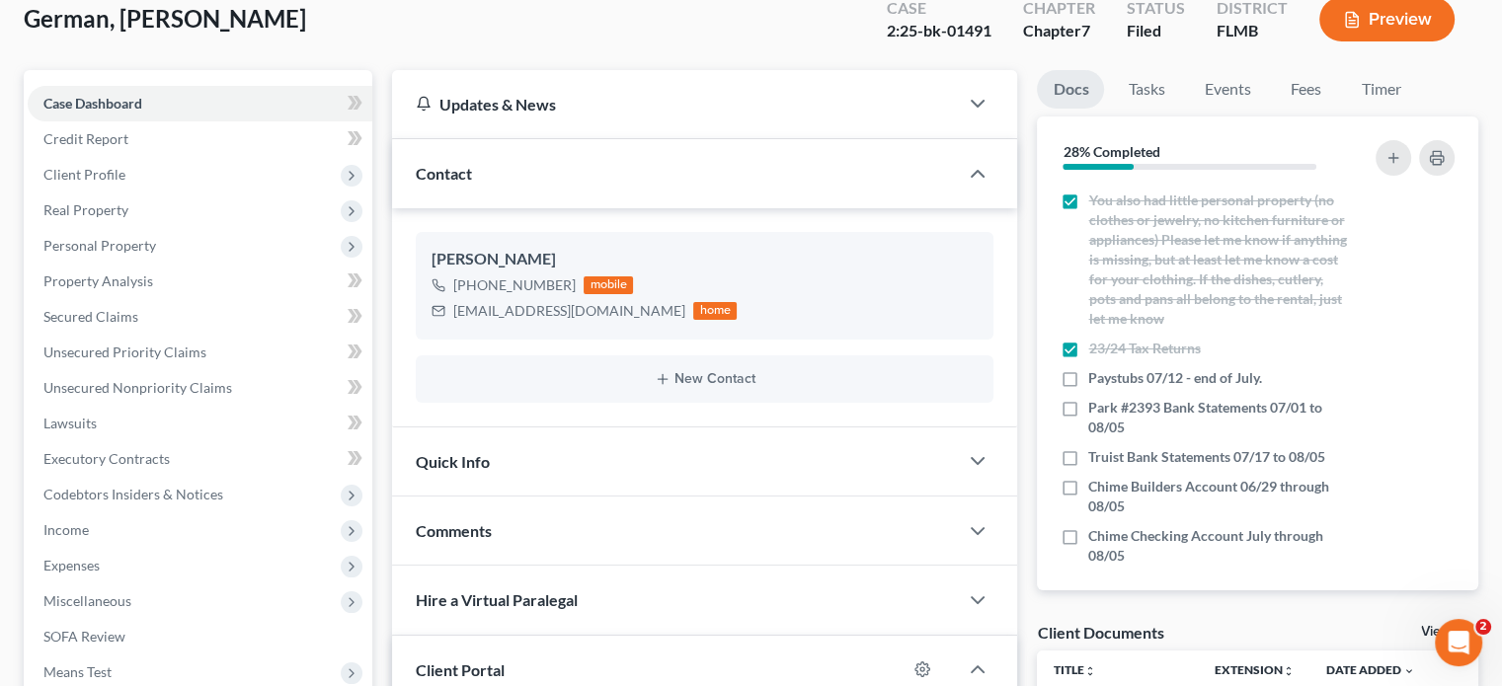
scroll to position [0, 0]
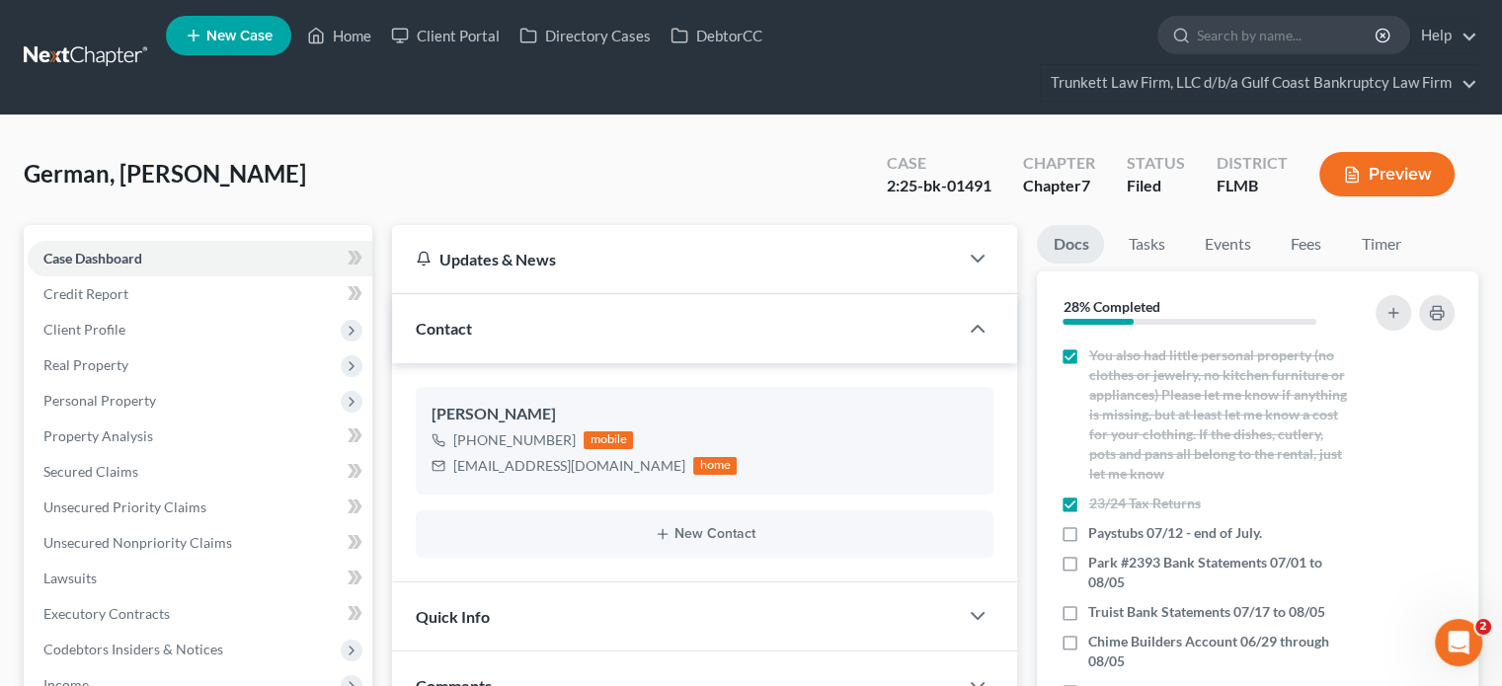
click at [139, 54] on link at bounding box center [87, 57] width 126 height 36
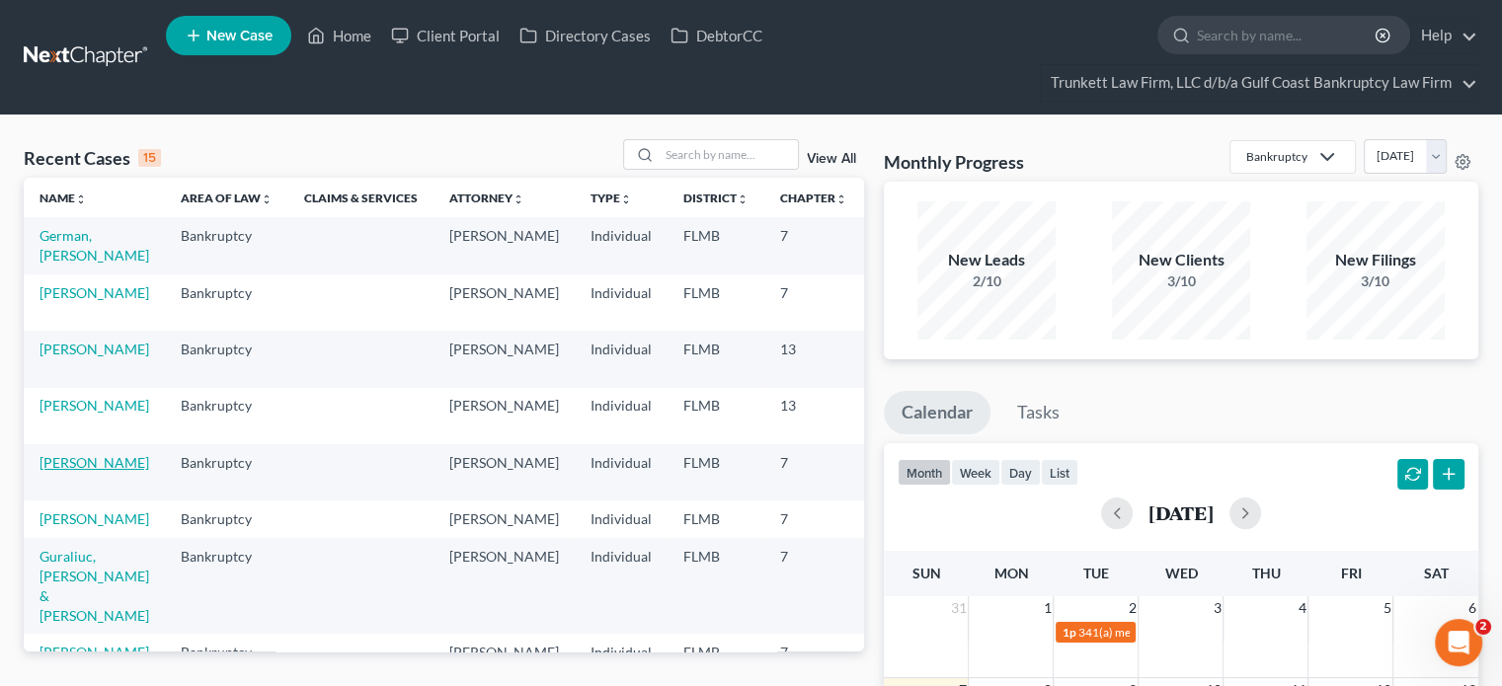
click at [79, 471] on link "Valdes, Ana" at bounding box center [94, 462] width 110 height 17
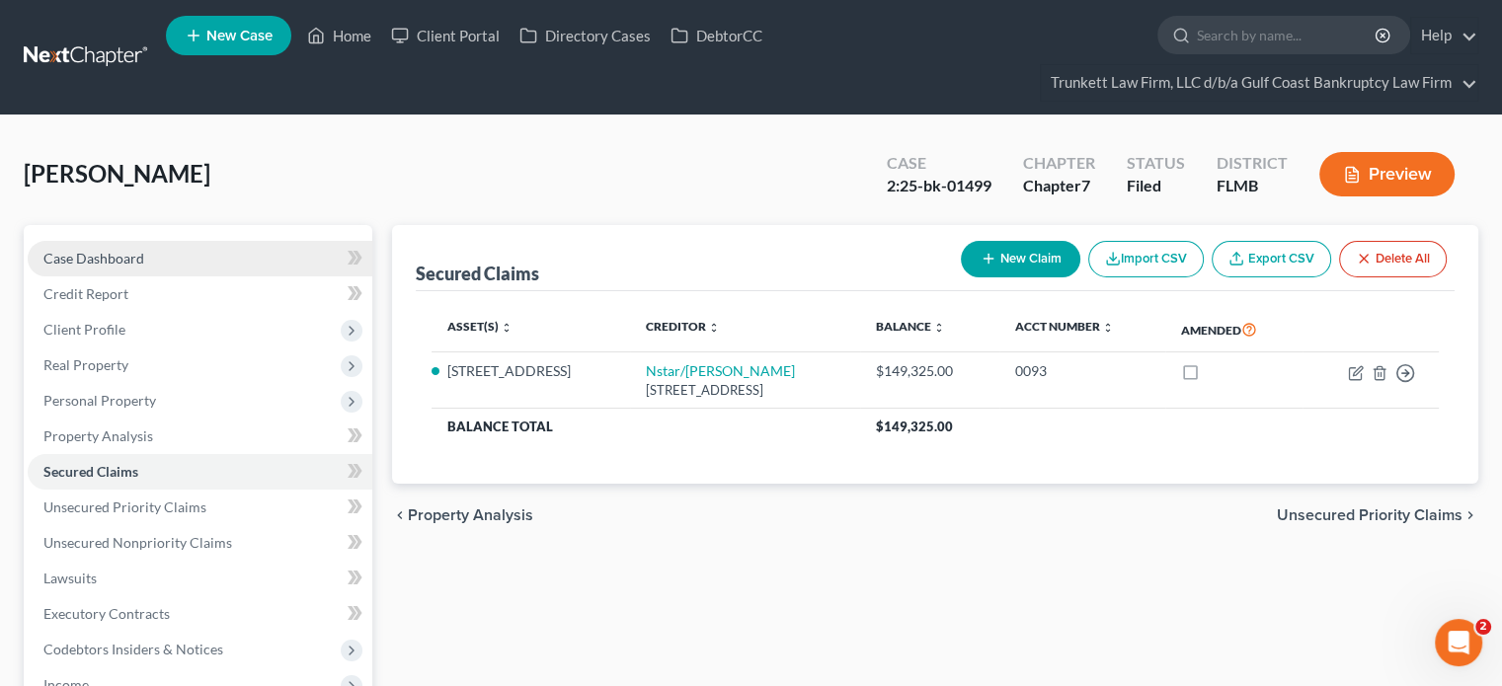
click at [174, 256] on link "Case Dashboard" at bounding box center [200, 259] width 345 height 36
select select "3"
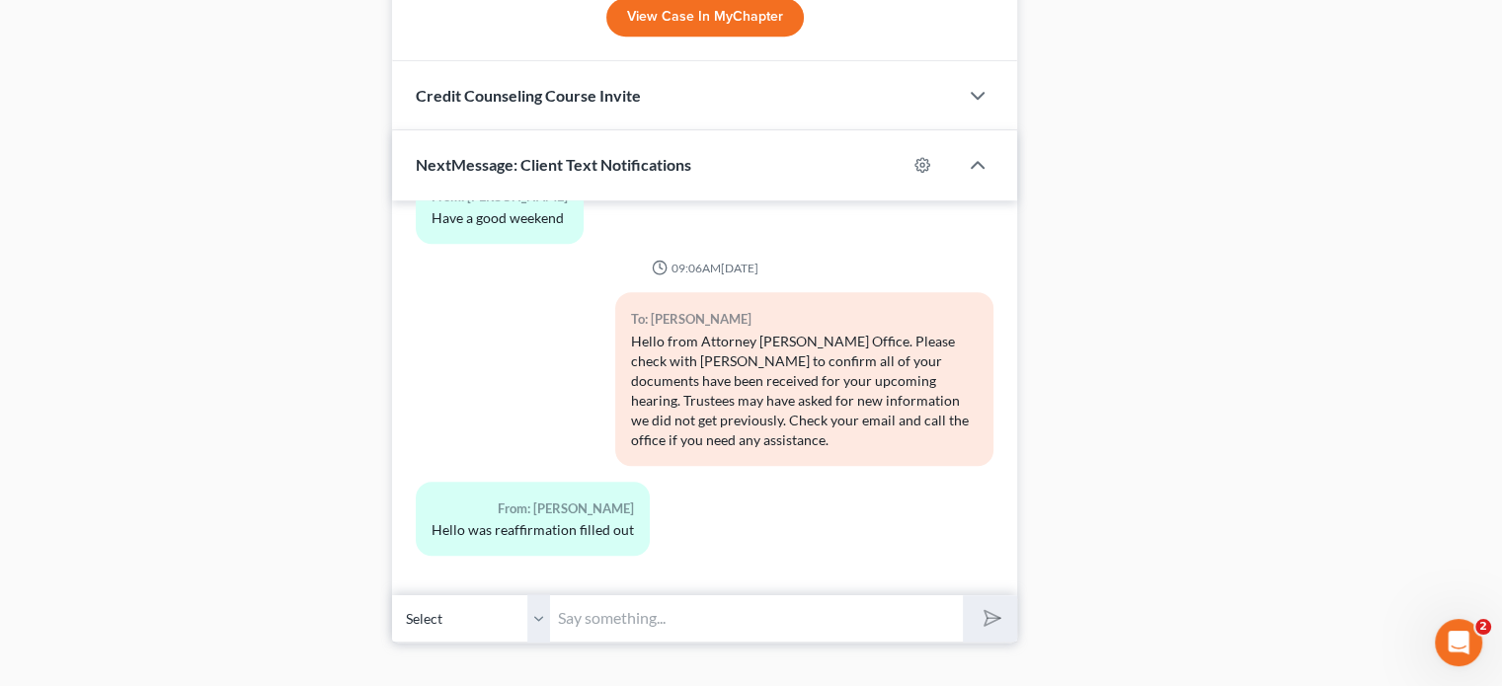
scroll to position [1288, 0]
click at [612, 593] on input "text" at bounding box center [756, 617] width 413 height 48
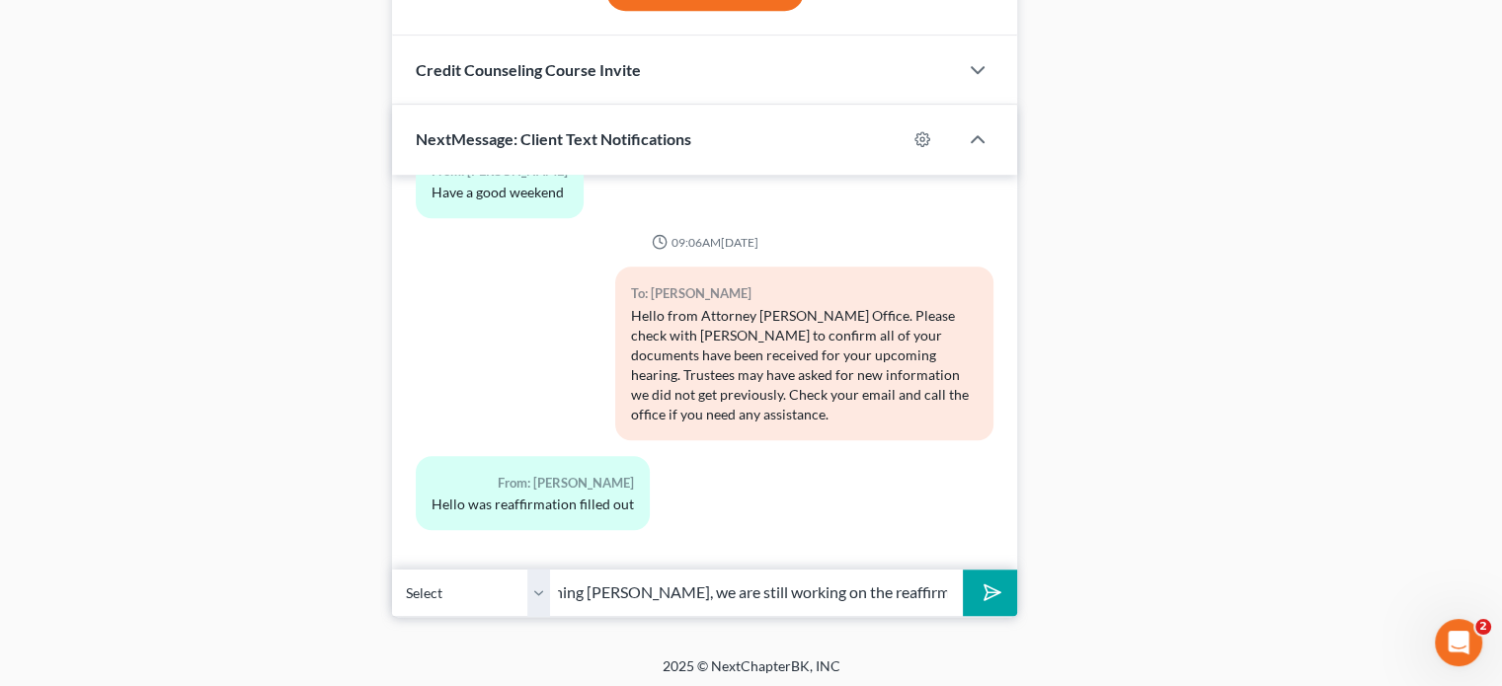
scroll to position [0, 76]
drag, startPoint x: 845, startPoint y: 587, endPoint x: 979, endPoint y: 587, distance: 134.3
click at [979, 587] on div "Select +1 (239) 878-9048 - Ana Valdes Good Morning Ms. Valdes, we are still wor…" at bounding box center [704, 593] width 625 height 46
click at [960, 587] on input "Good Morning Ms. Valdes, we are still working on the reaffirmation." at bounding box center [756, 593] width 413 height 48
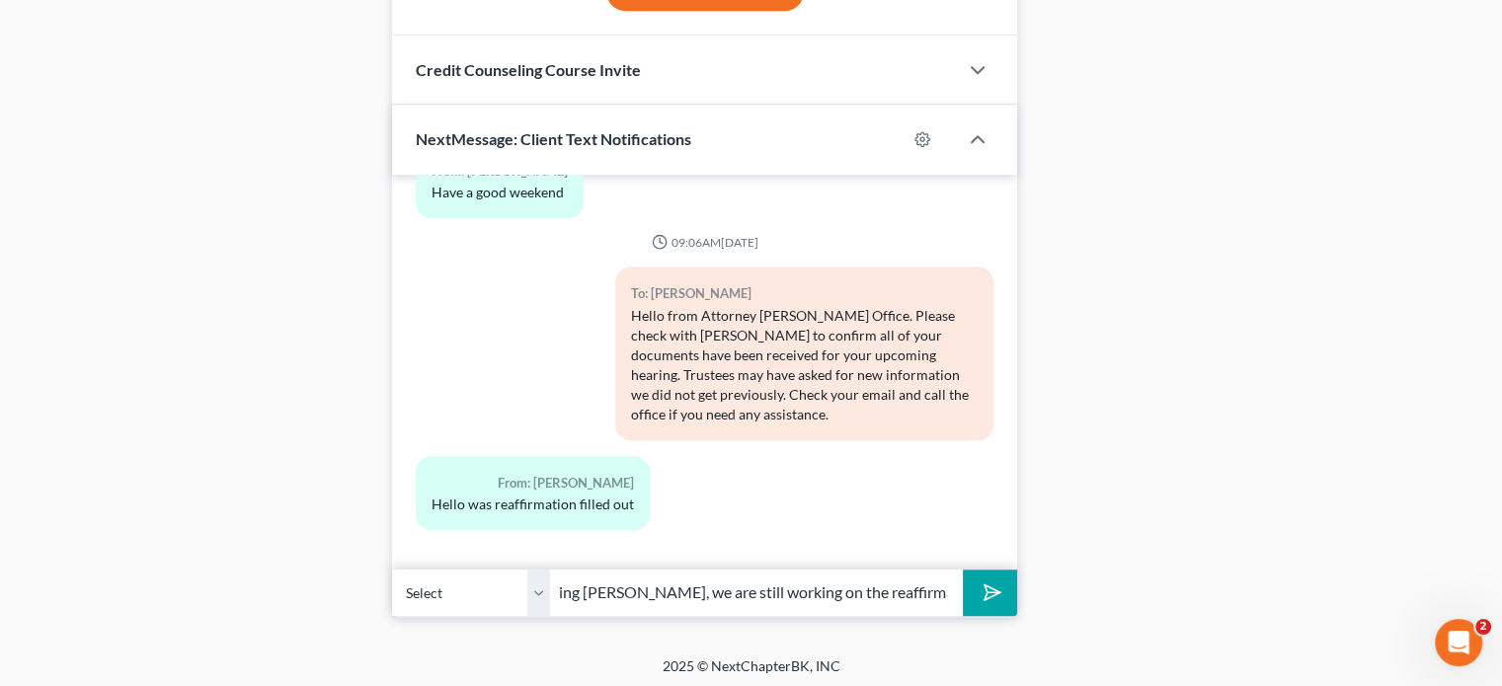
paste input "Good afternoon - please check your email for a message from Kate, regarding you…"
drag, startPoint x: 788, startPoint y: 585, endPoint x: 1038, endPoint y: 658, distance: 260.0
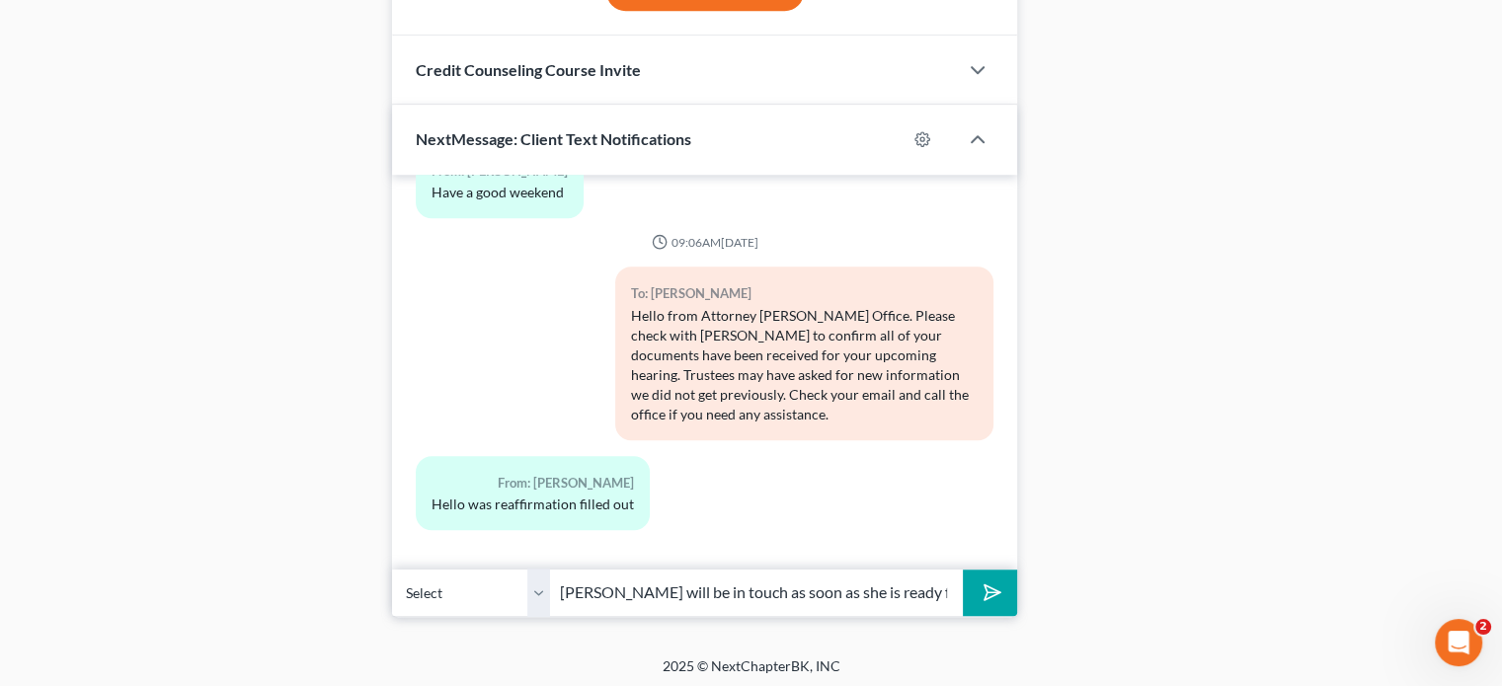
type input "Good Morning Ms. Valdes, we are still working on the reaffirmation. Jeannie wil…"
click at [963, 570] on button "submit" at bounding box center [990, 593] width 54 height 46
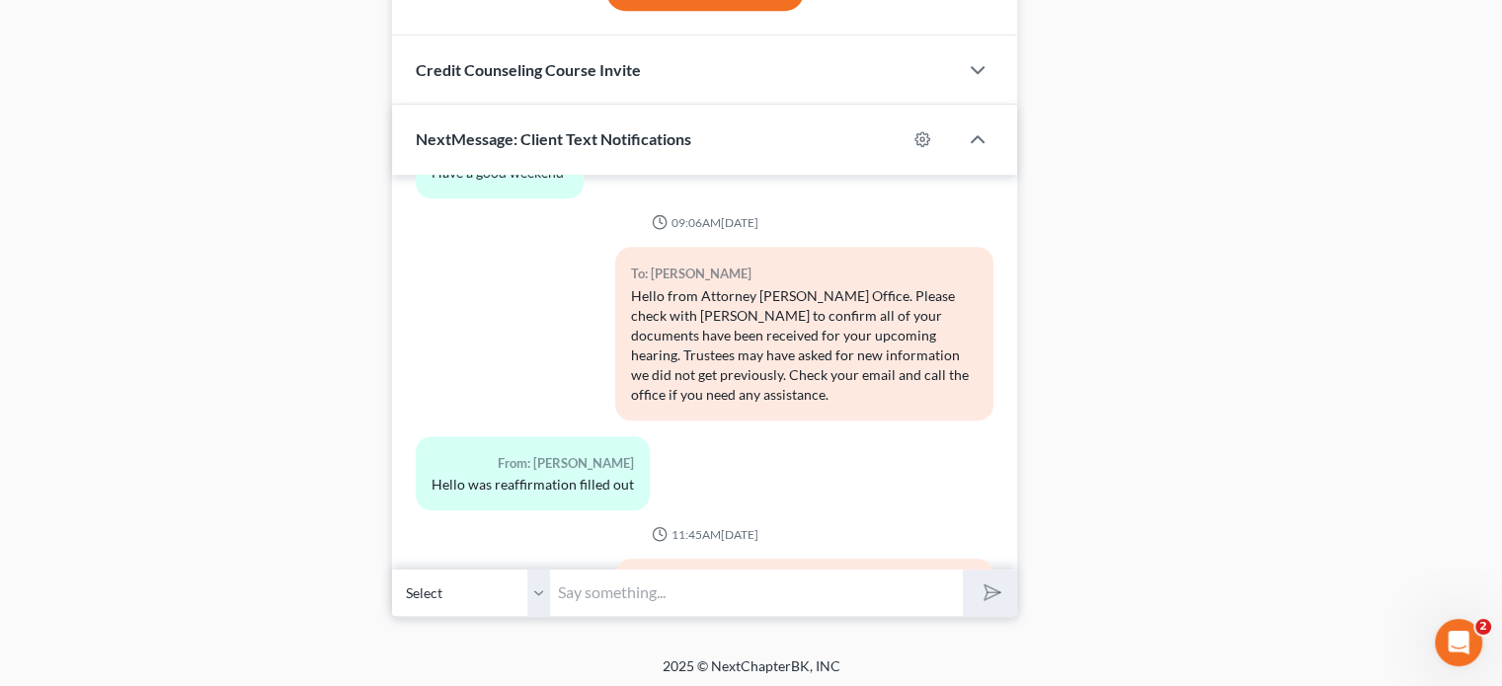
scroll to position [2200, 0]
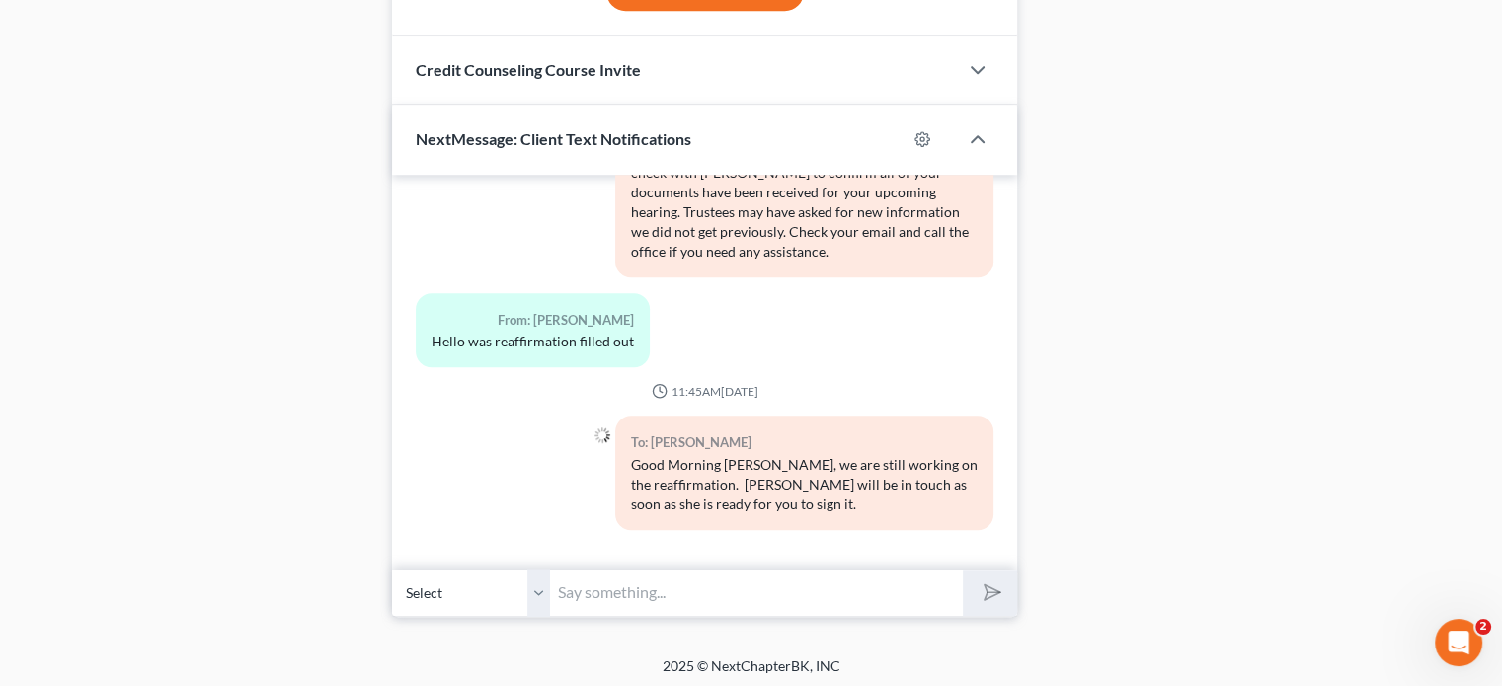
click at [761, 584] on input "text" at bounding box center [756, 593] width 413 height 48
paste input "Good afternoon - please check your email for a message from Kate, regarding you…"
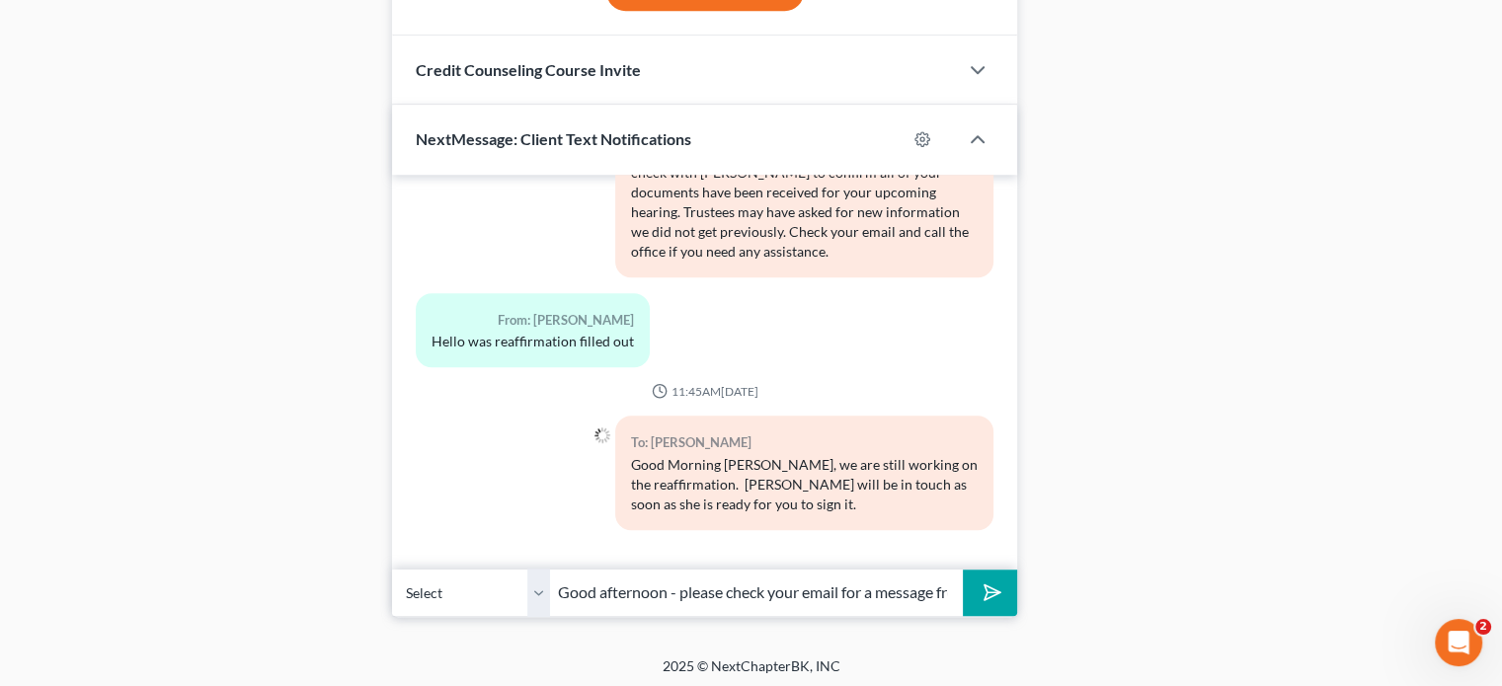
scroll to position [0, 731]
click at [761, 584] on input "Good afternoon - please check your email for a message from Kate, regarding you…" at bounding box center [756, 593] width 413 height 48
drag, startPoint x: 761, startPoint y: 584, endPoint x: 377, endPoint y: 594, distance: 384.2
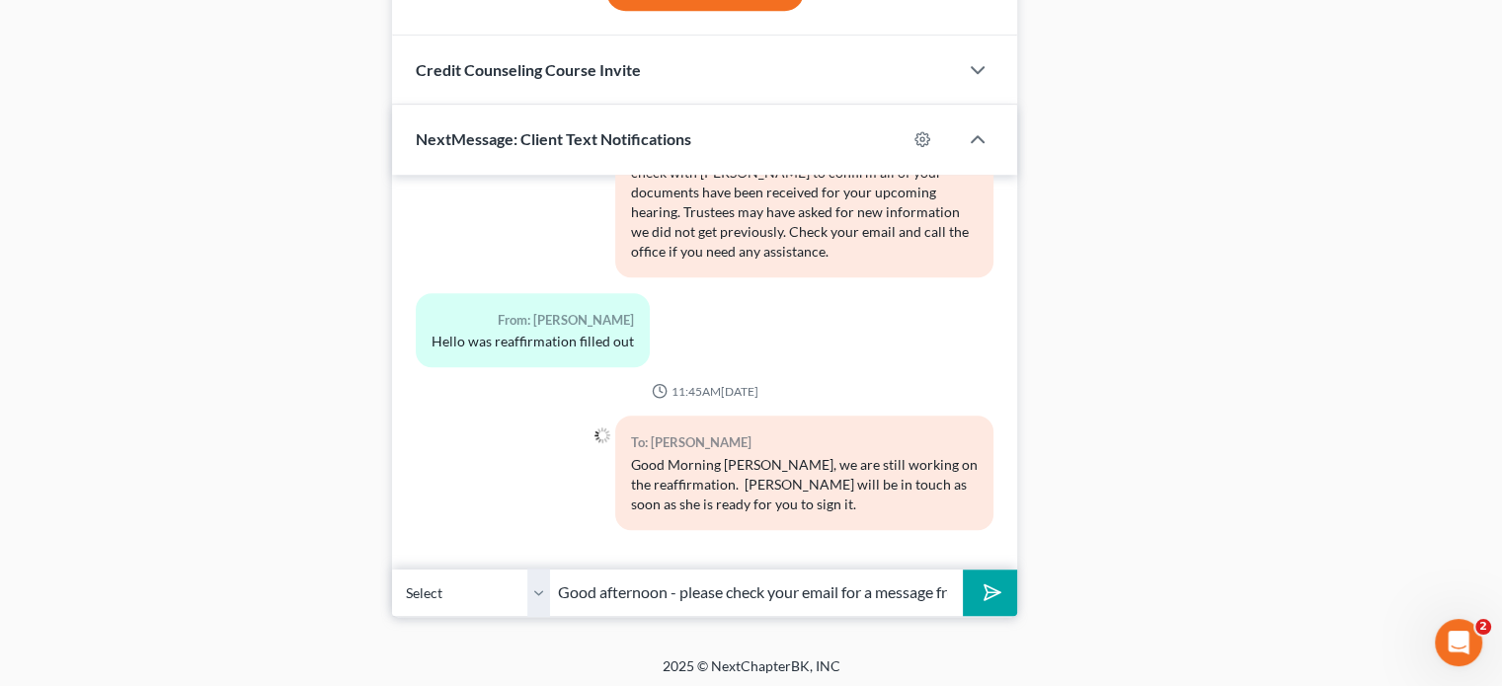
click at [770, 582] on input "Good afternoon - please check your email for a message from Kate, regarding you…" at bounding box center [756, 593] width 413 height 48
drag, startPoint x: 721, startPoint y: 587, endPoint x: 478, endPoint y: 580, distance: 243.0
click at [478, 580] on div "Select +1 (239) 878-9048 - Ana Valdes Good afternoon - please check your email …" at bounding box center [704, 593] width 625 height 46
type input "Please check your email for a message from Kate, regarding your upcoming hearin…"
click at [1003, 585] on button "submit" at bounding box center [990, 593] width 54 height 46
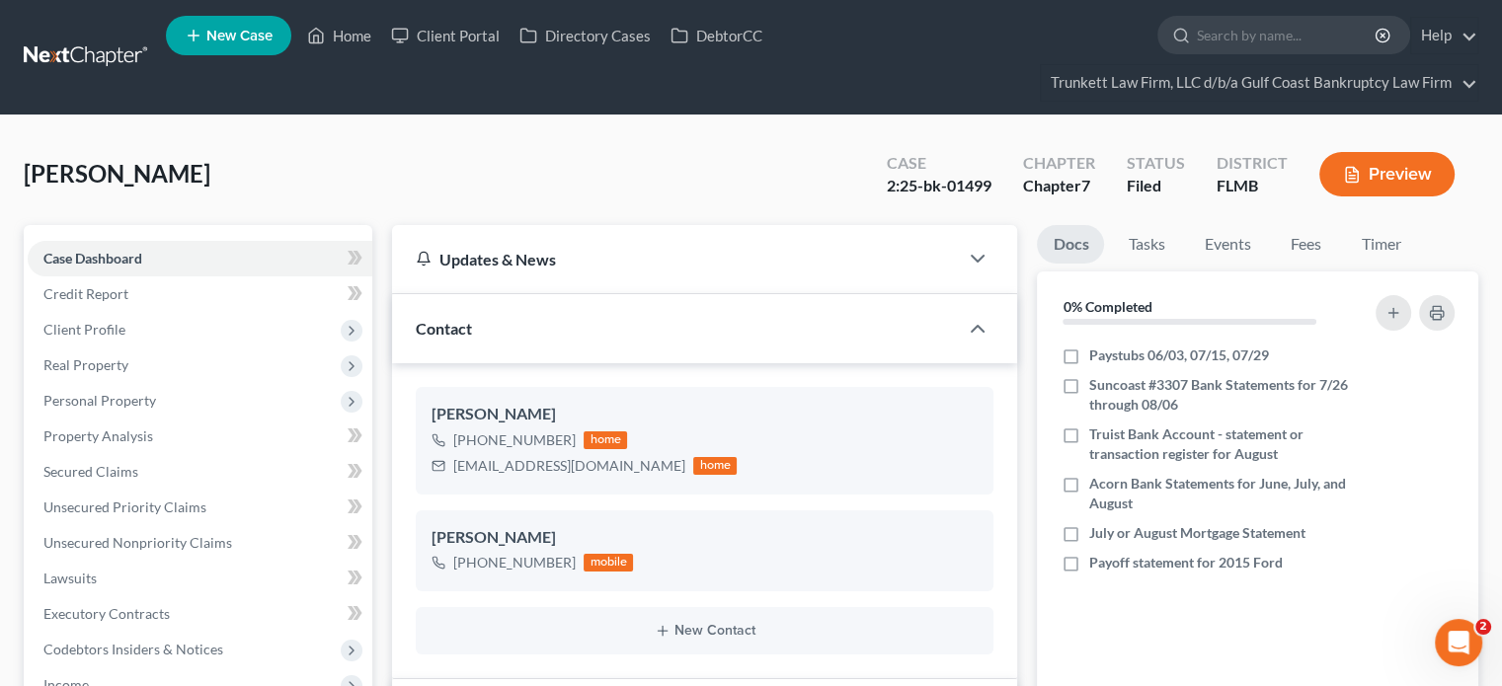
click at [118, 48] on link at bounding box center [87, 57] width 126 height 36
